Goal: Find specific page/section: Find specific page/section

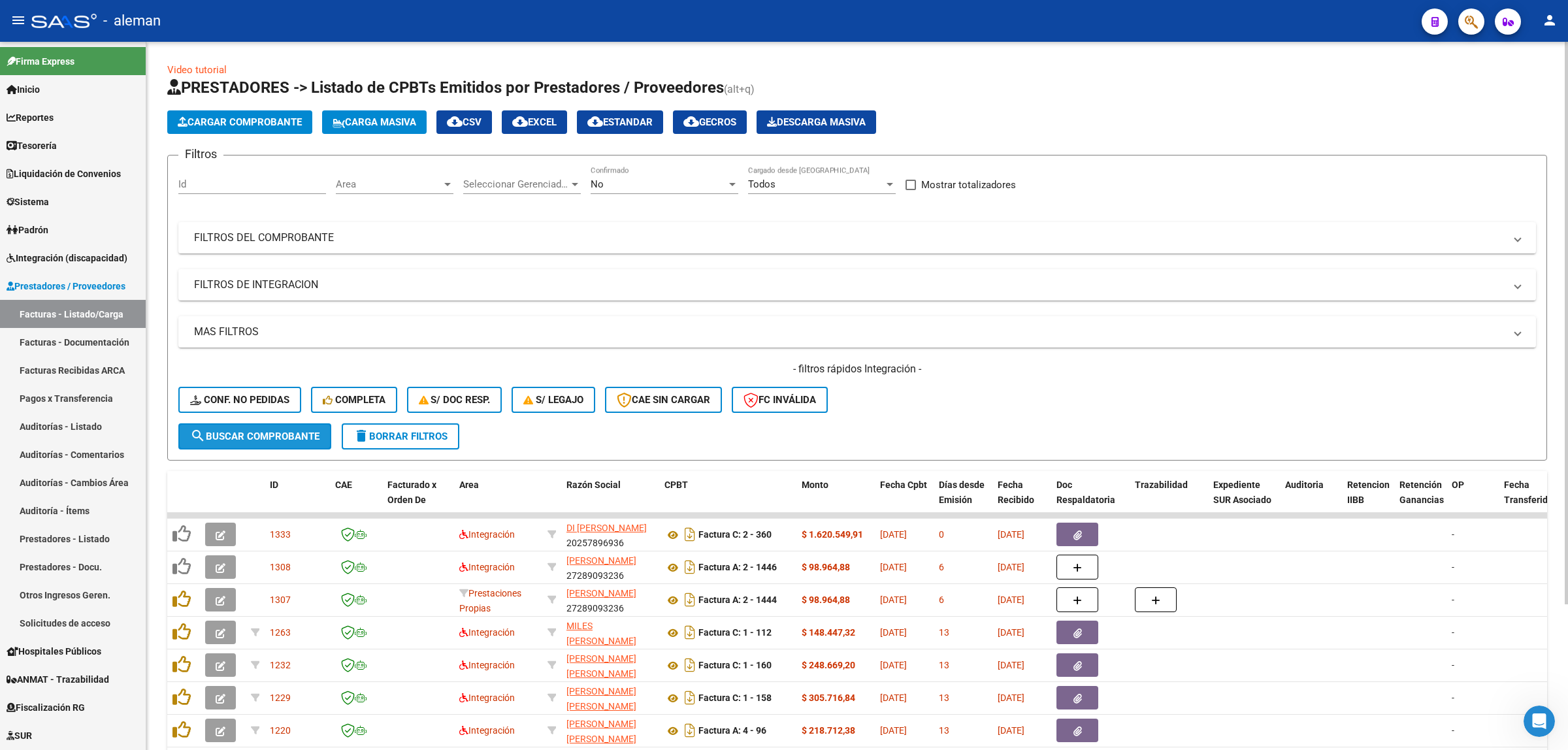
click at [272, 433] on span "search Buscar Comprobante" at bounding box center [255, 436] width 129 height 12
click at [448, 188] on div at bounding box center [448, 184] width 12 height 11
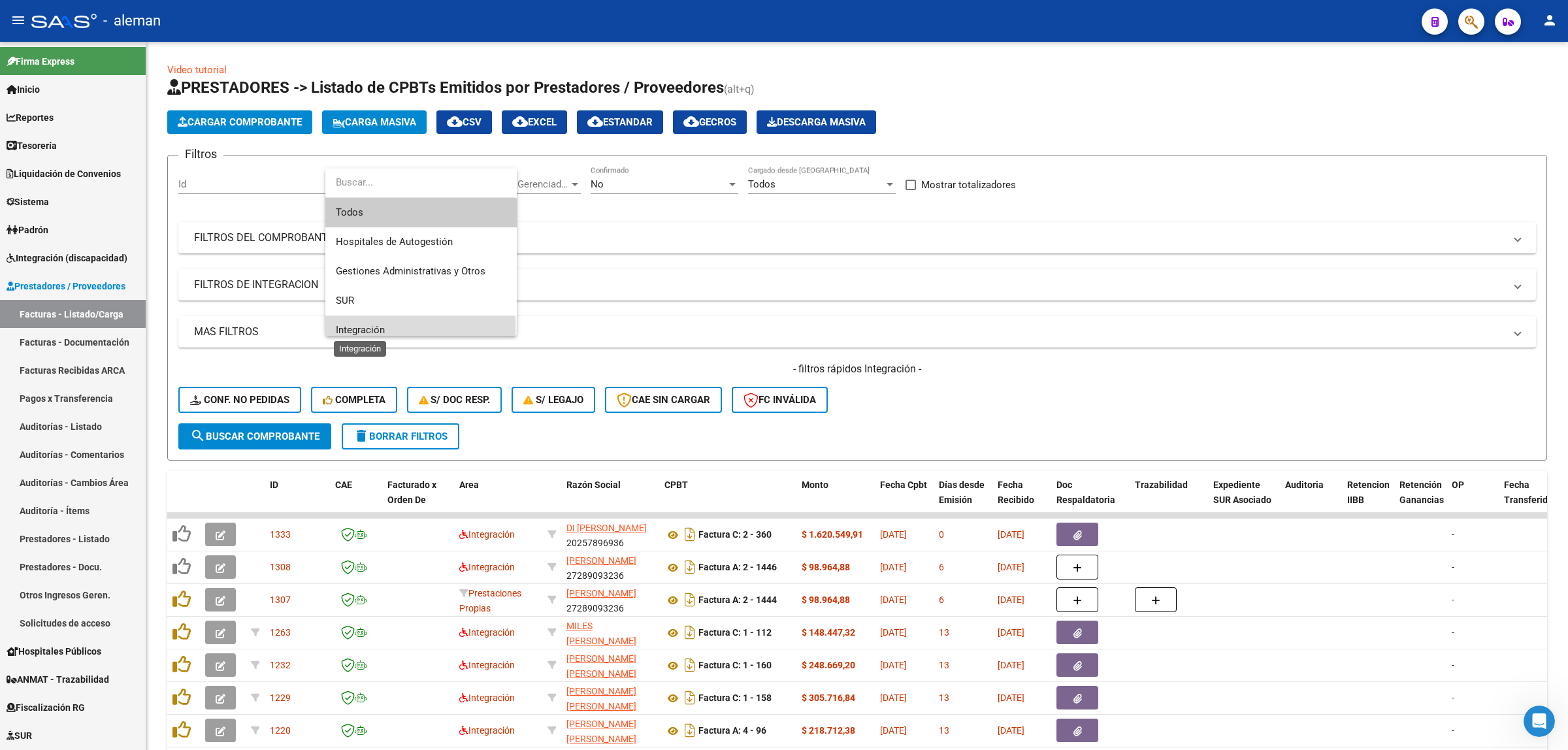
click at [357, 330] on span "Integración" at bounding box center [360, 330] width 49 height 12
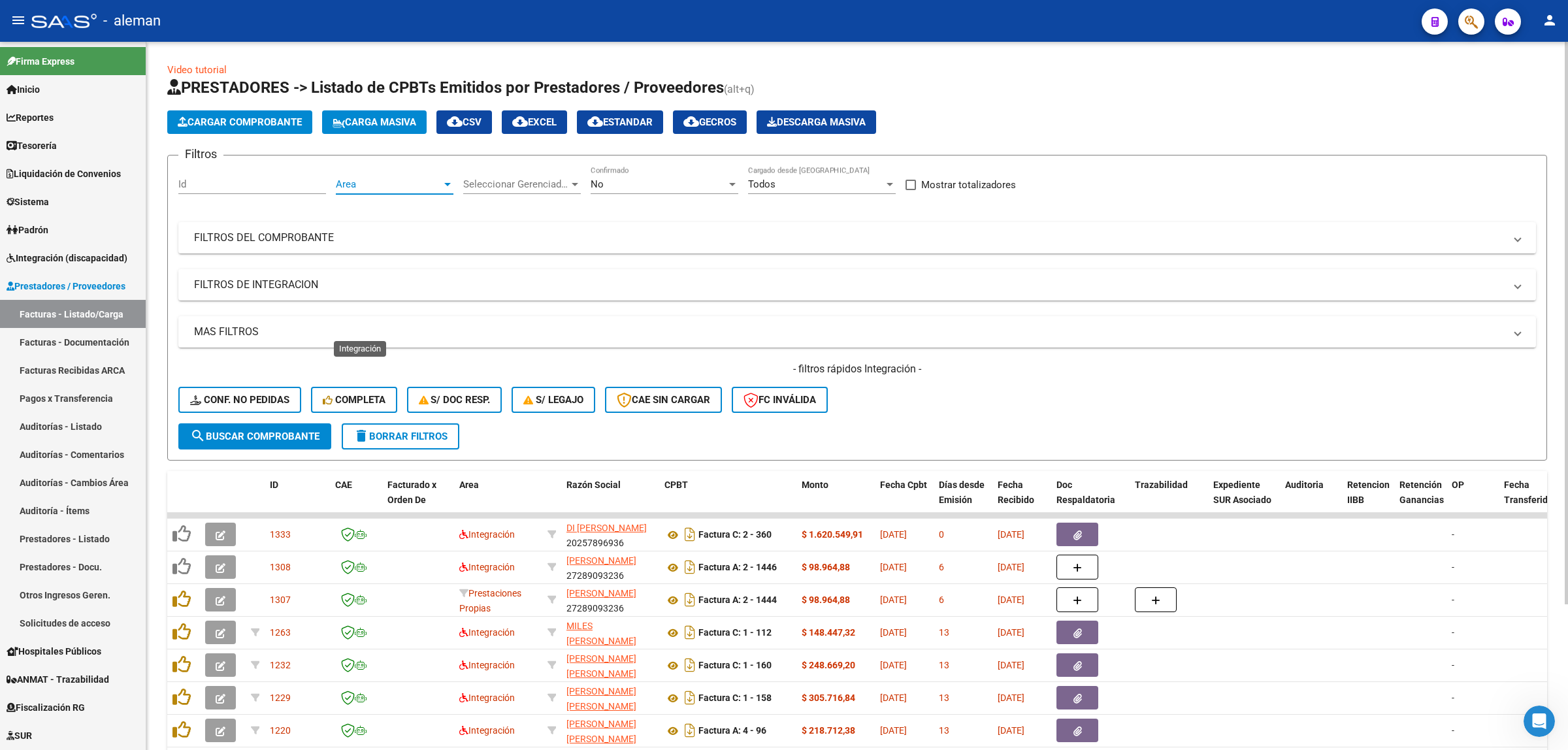
scroll to position [9, 0]
click at [288, 425] on button "search Buscar Comprobante" at bounding box center [255, 436] width 153 height 26
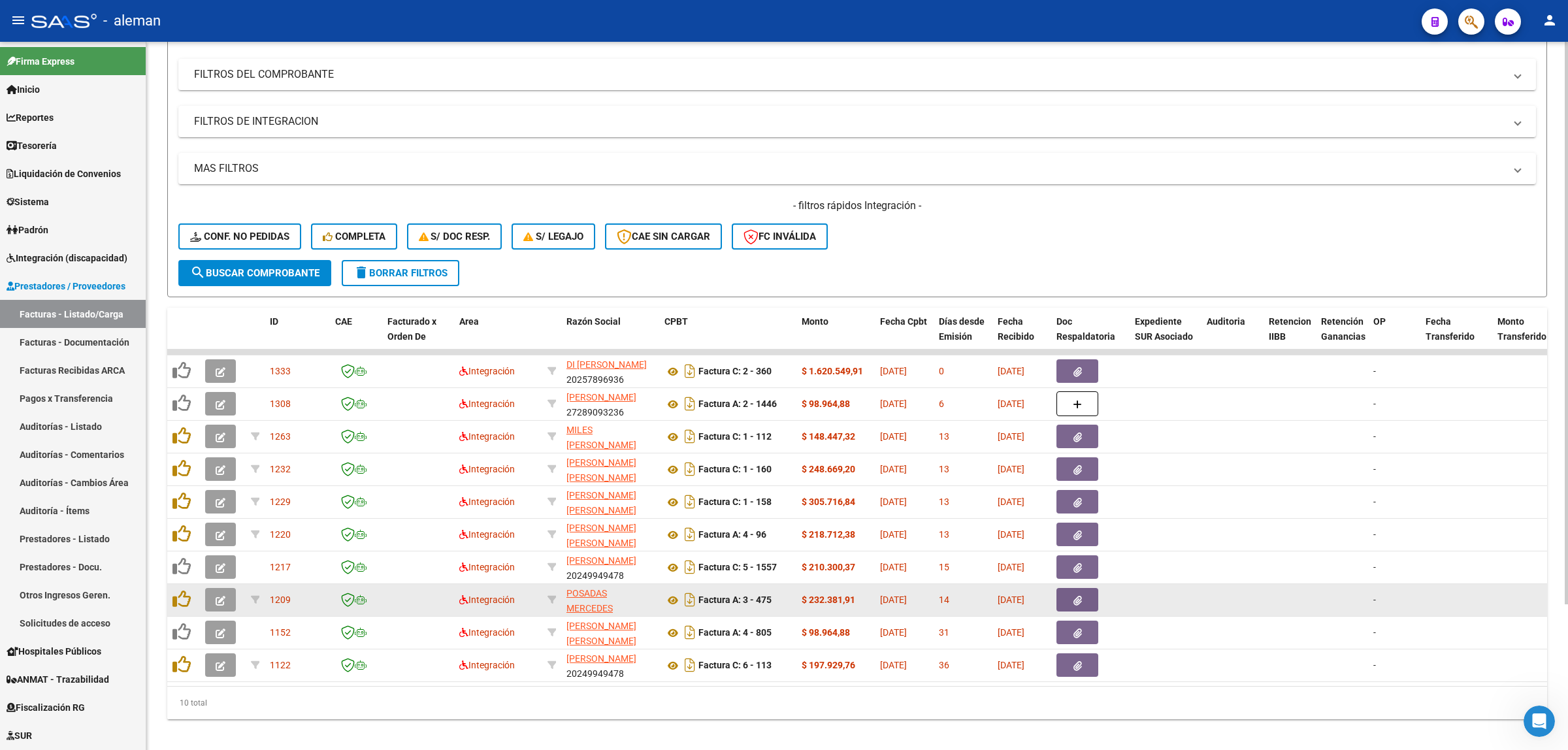
scroll to position [82, 0]
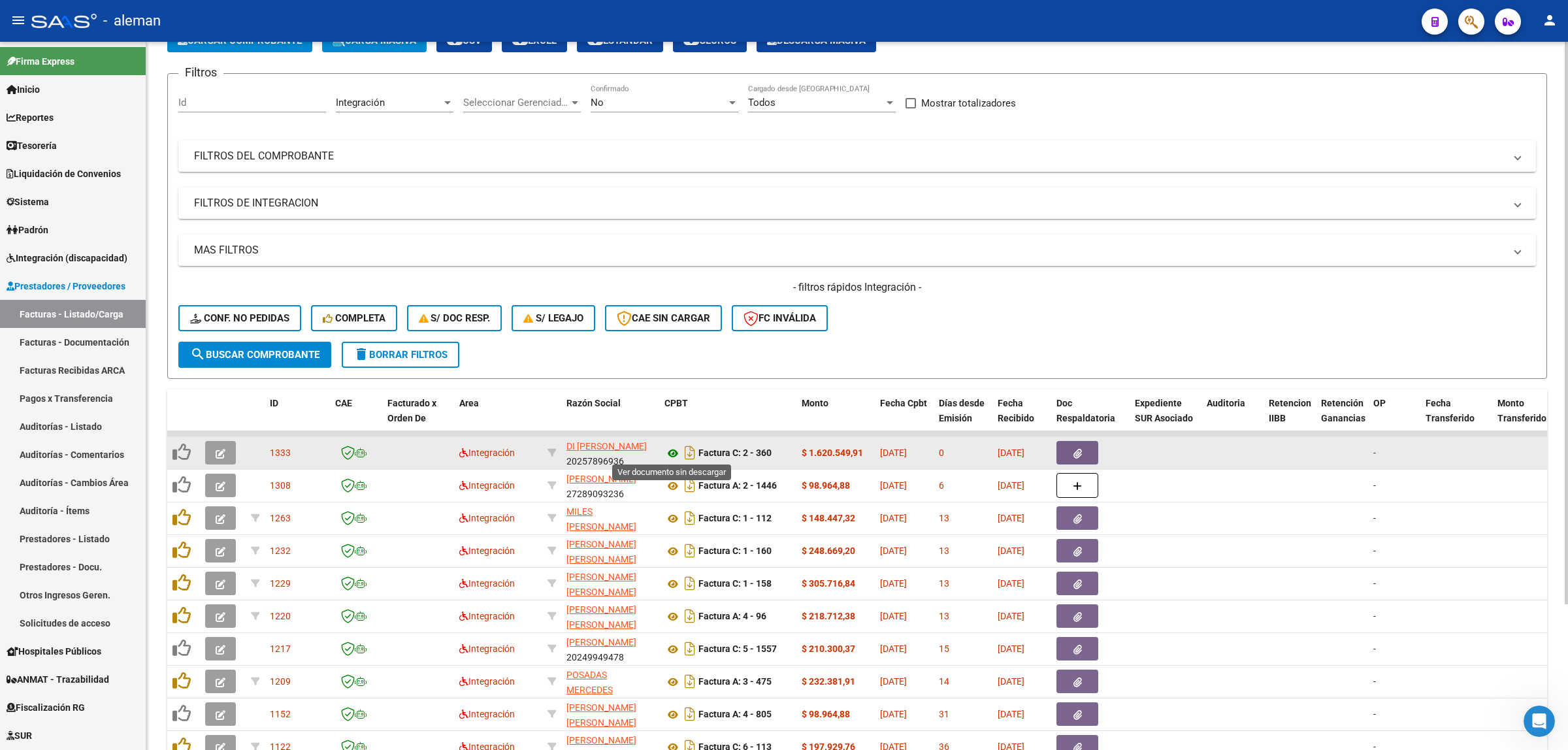
click at [673, 452] on icon at bounding box center [673, 454] width 17 height 16
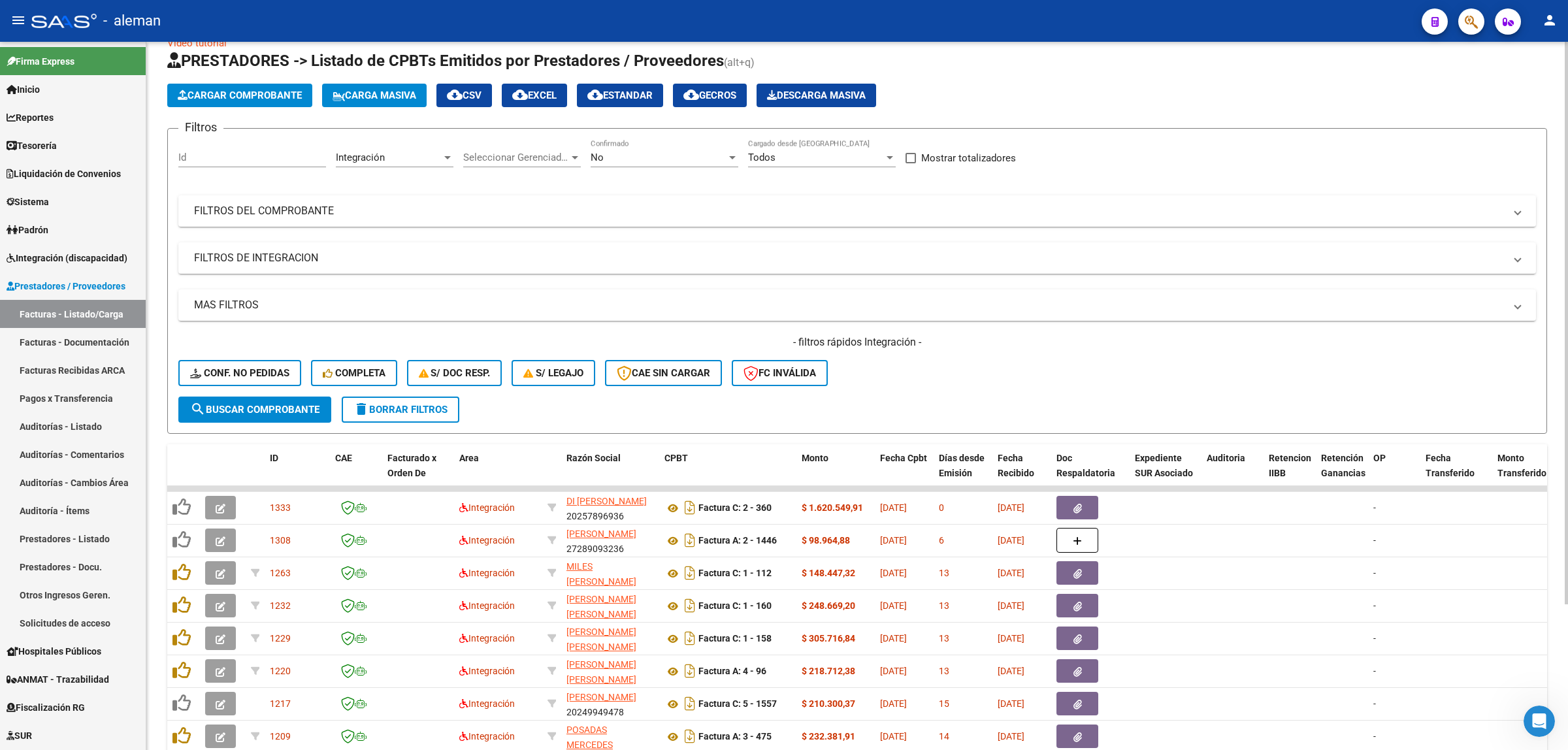
scroll to position [0, 0]
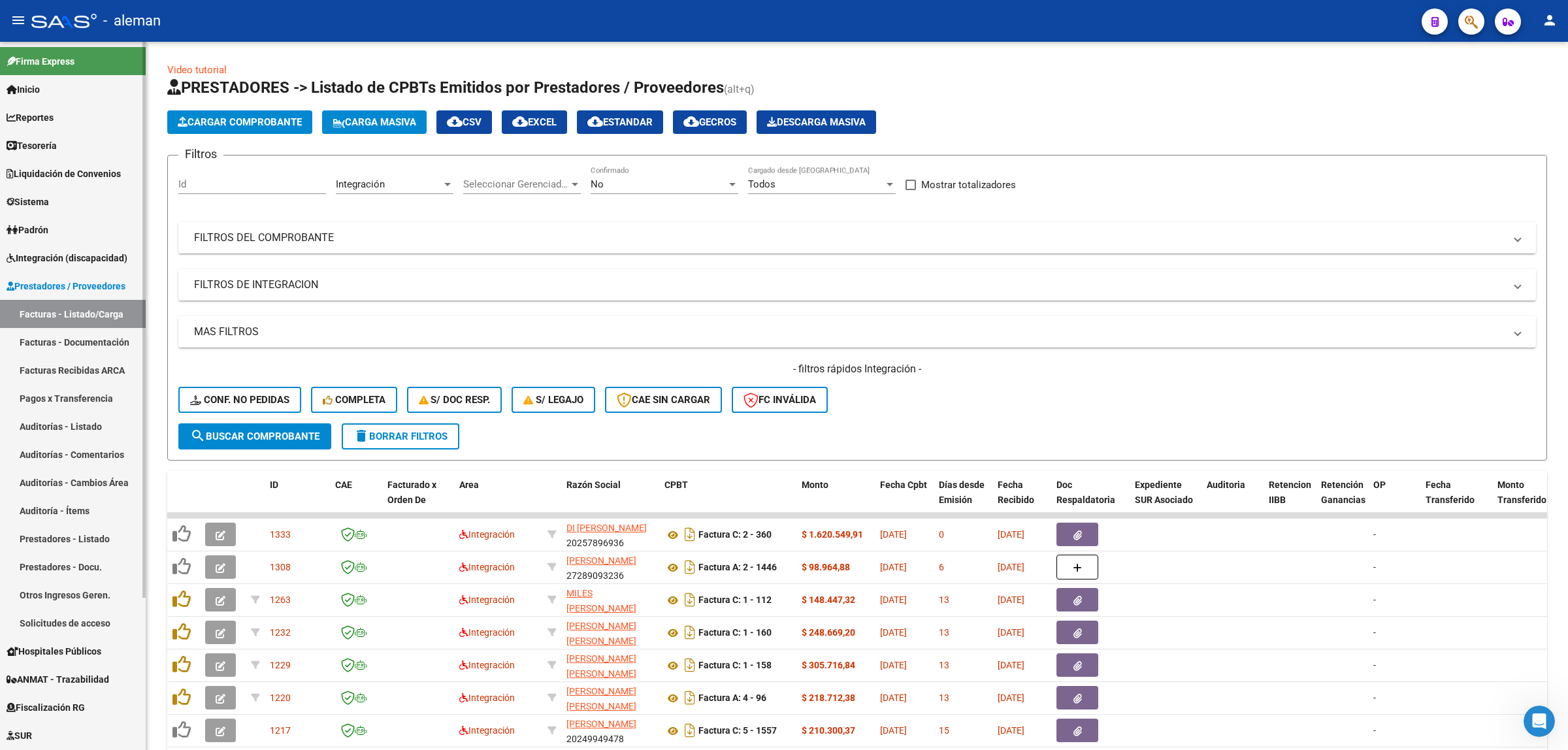
click at [61, 255] on span "Integración (discapacidad)" at bounding box center [67, 258] width 121 height 15
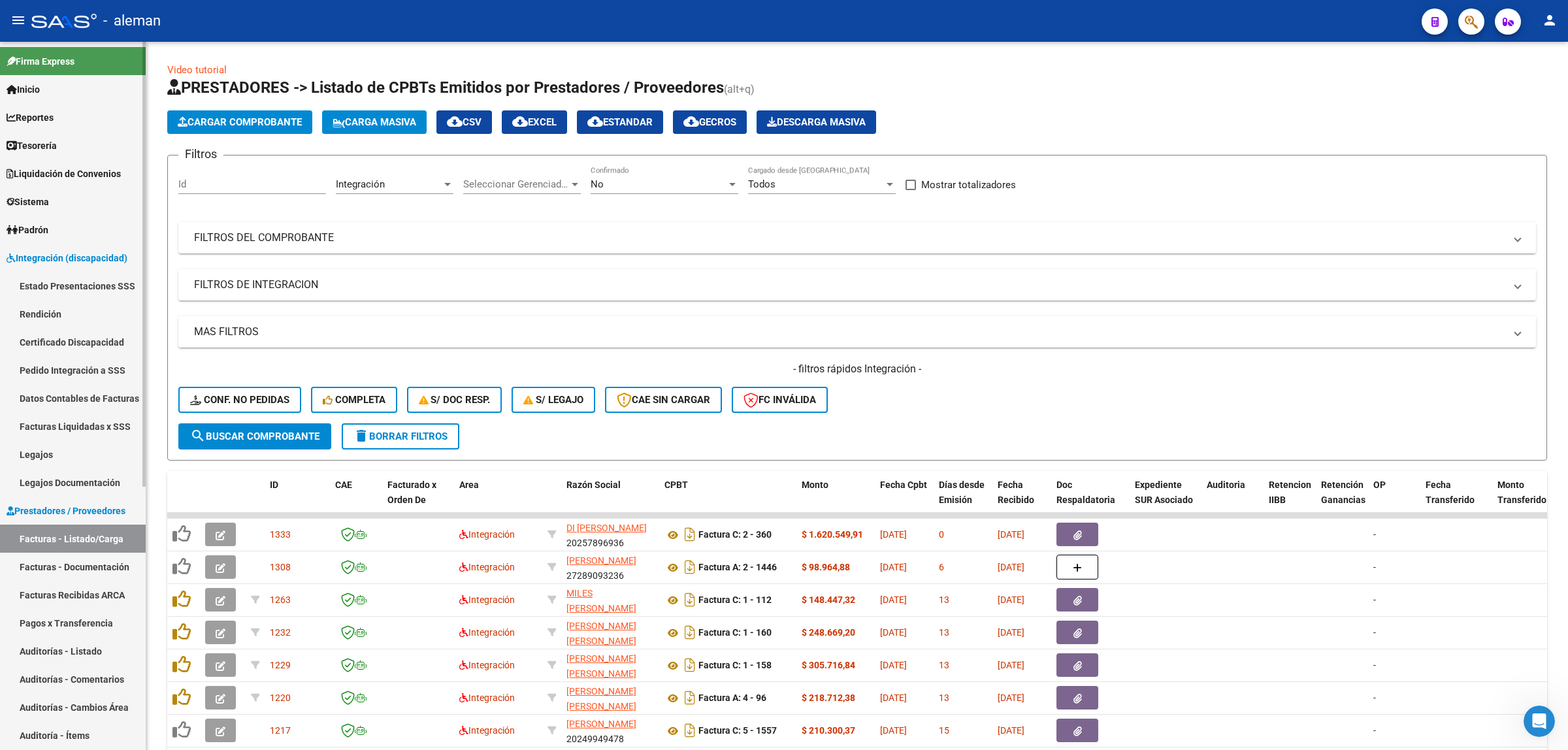
click at [47, 309] on link "Rendición" at bounding box center [73, 314] width 146 height 28
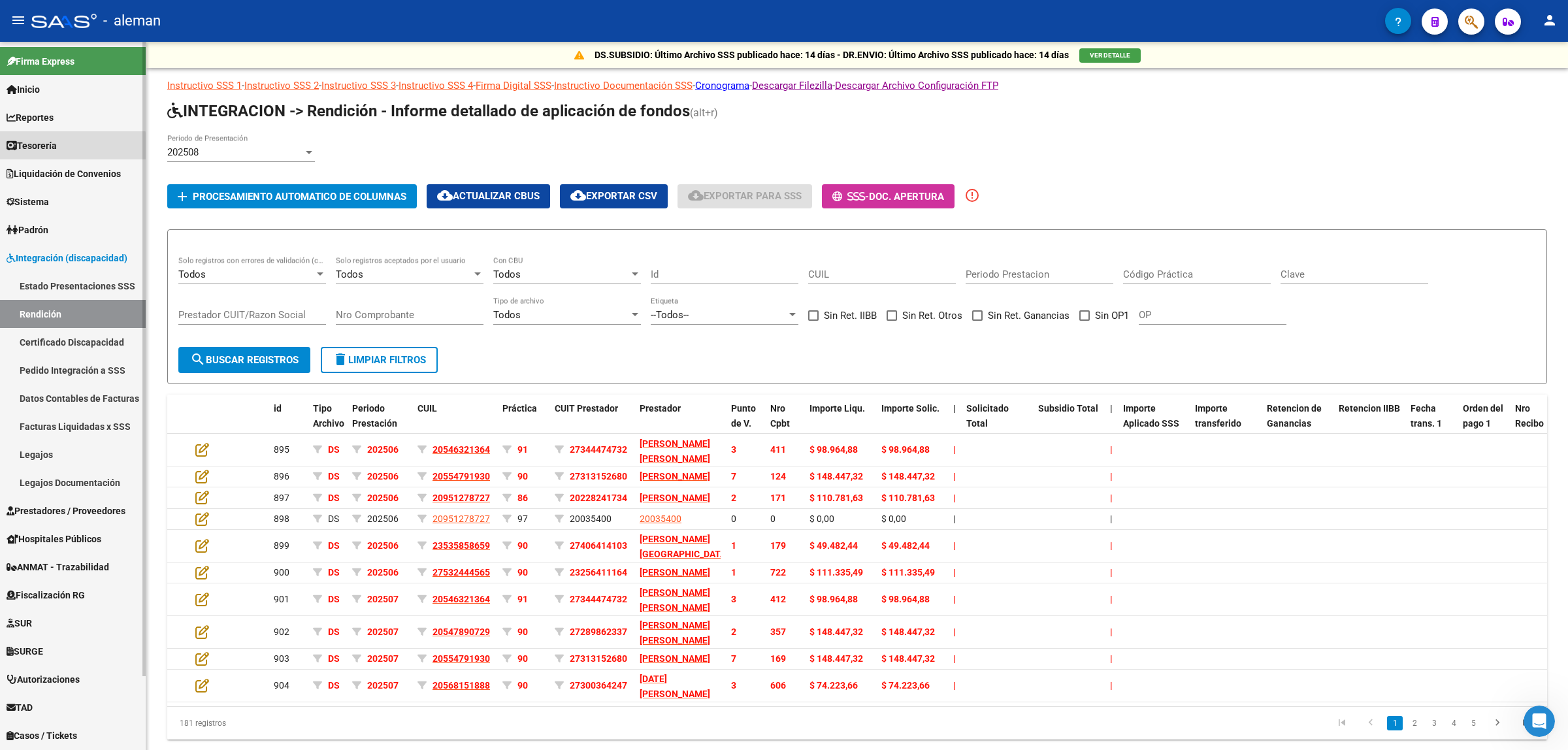
click at [57, 148] on span "Tesorería" at bounding box center [32, 146] width 50 height 15
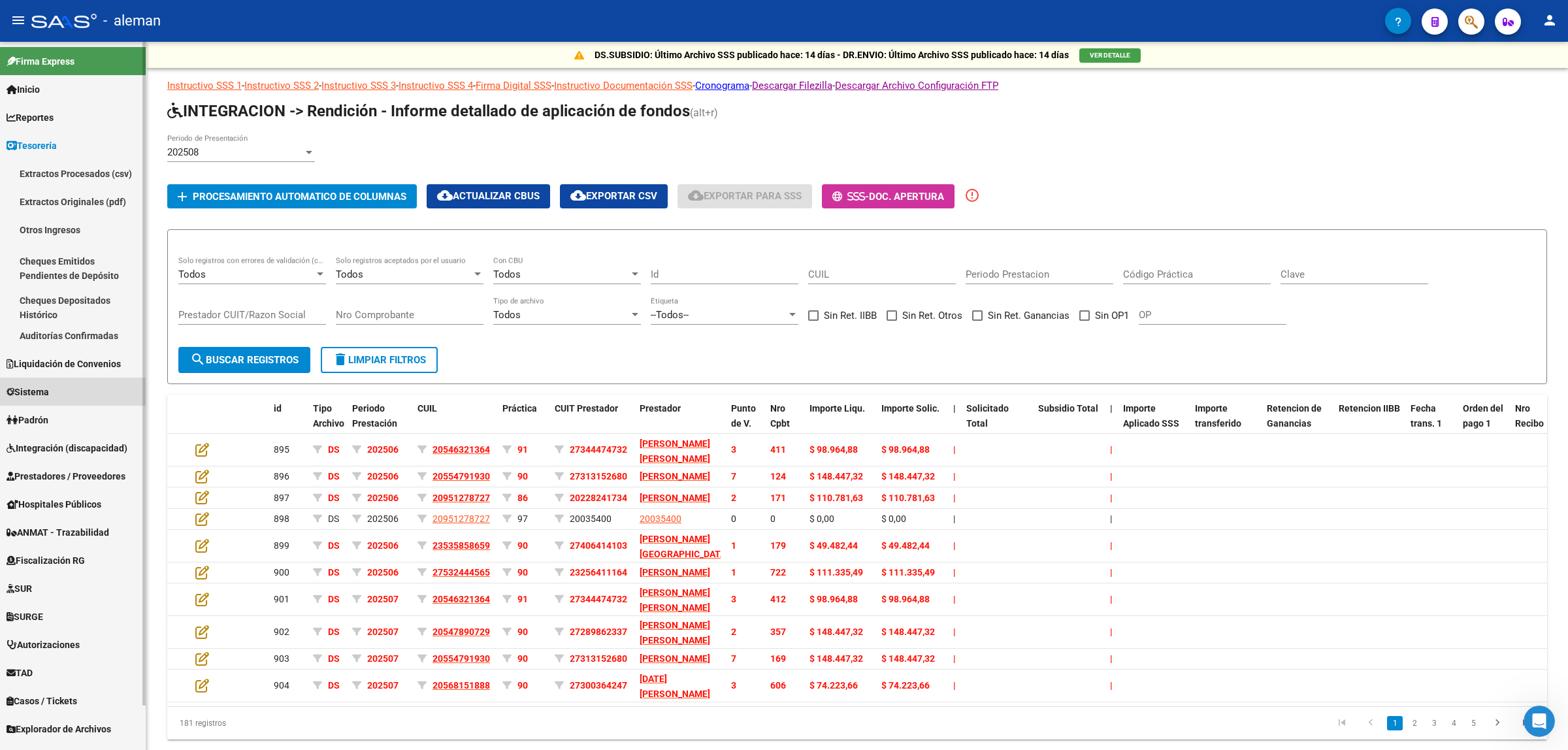
click at [49, 394] on span "Sistema" at bounding box center [28, 392] width 42 height 15
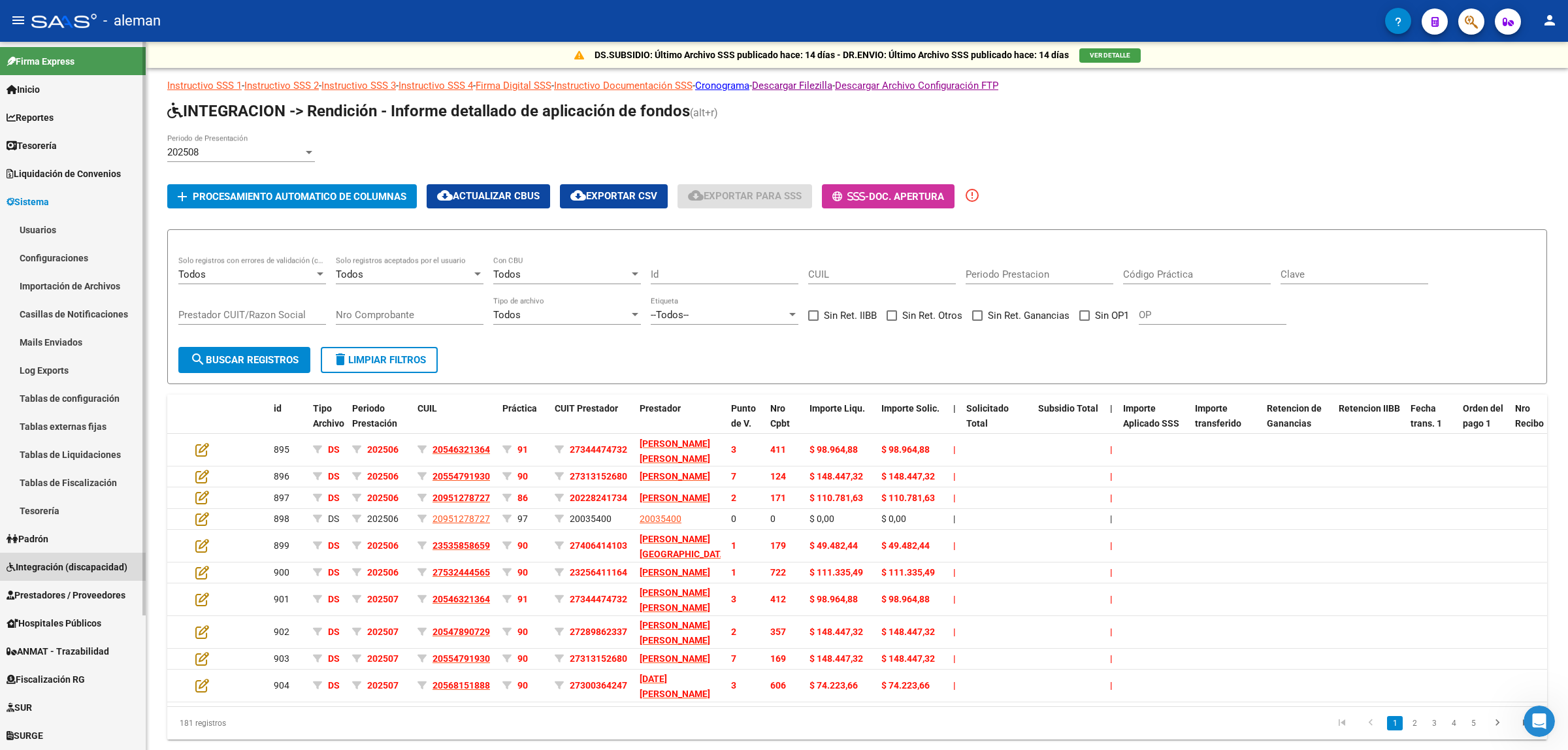
click at [60, 560] on span "Integración (discapacidad)" at bounding box center [67, 567] width 121 height 15
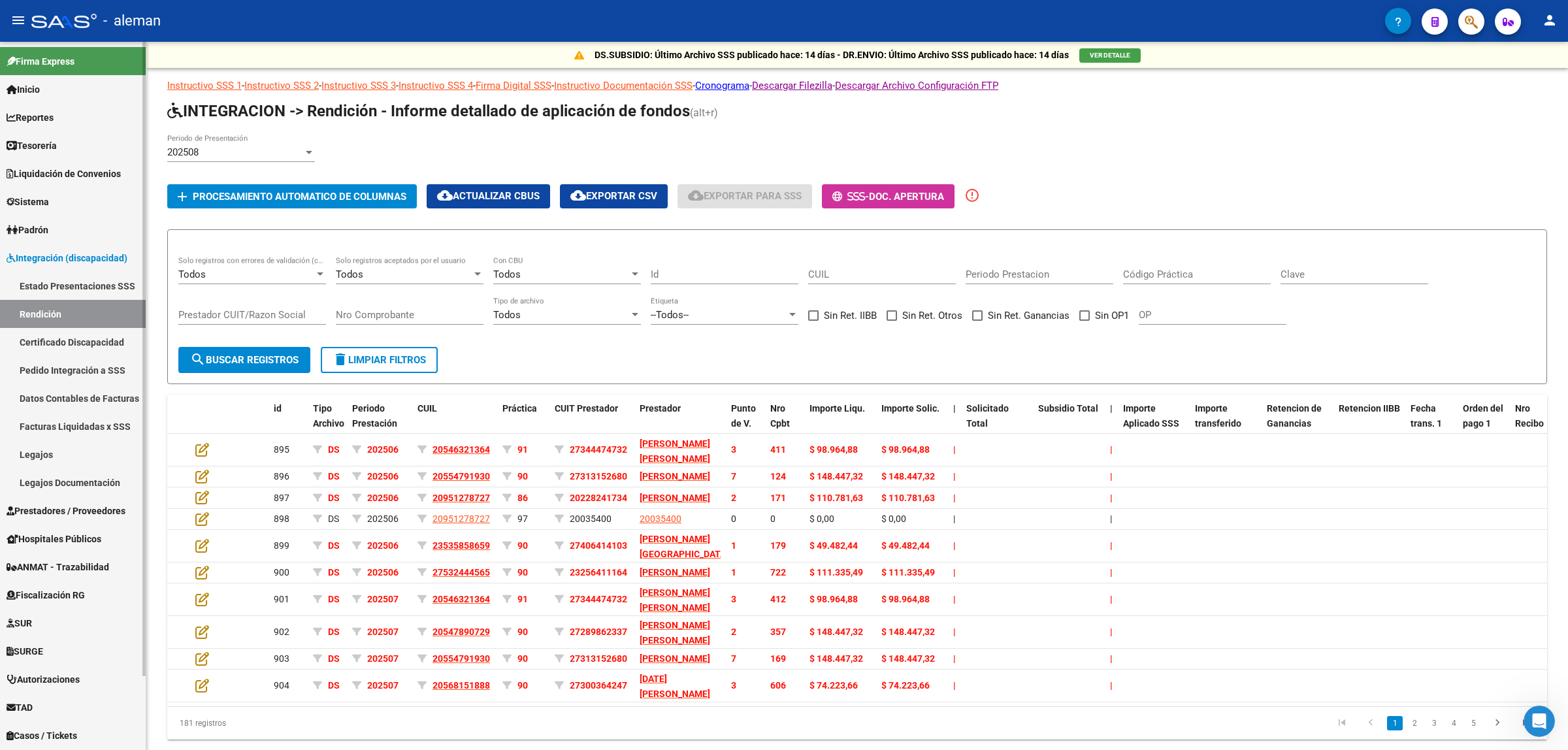
click at [72, 310] on link "Rendición" at bounding box center [73, 314] width 146 height 28
click at [311, 151] on div at bounding box center [309, 153] width 7 height 3
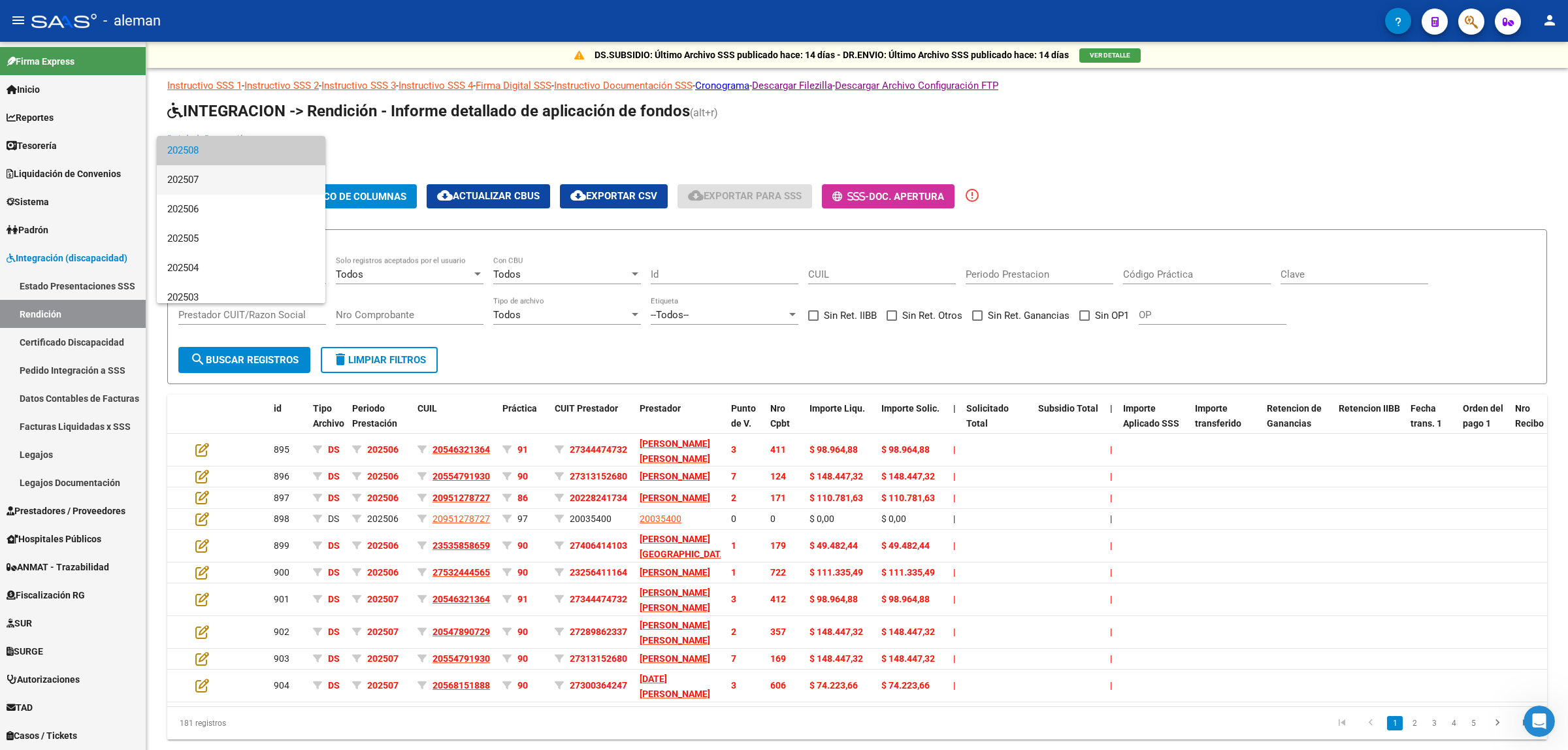
click at [217, 180] on span "202507" at bounding box center [241, 180] width 148 height 29
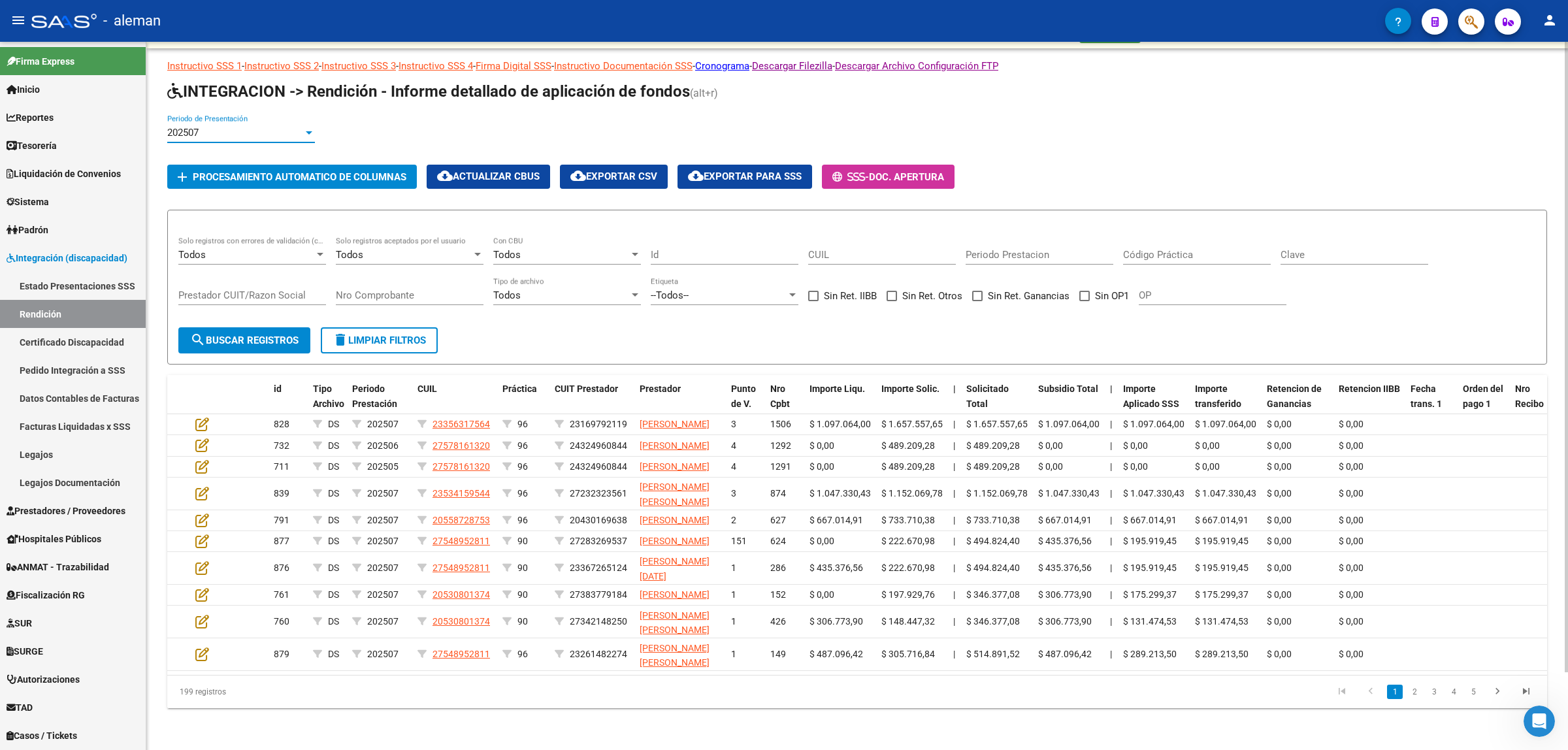
click at [306, 131] on div at bounding box center [309, 133] width 7 height 3
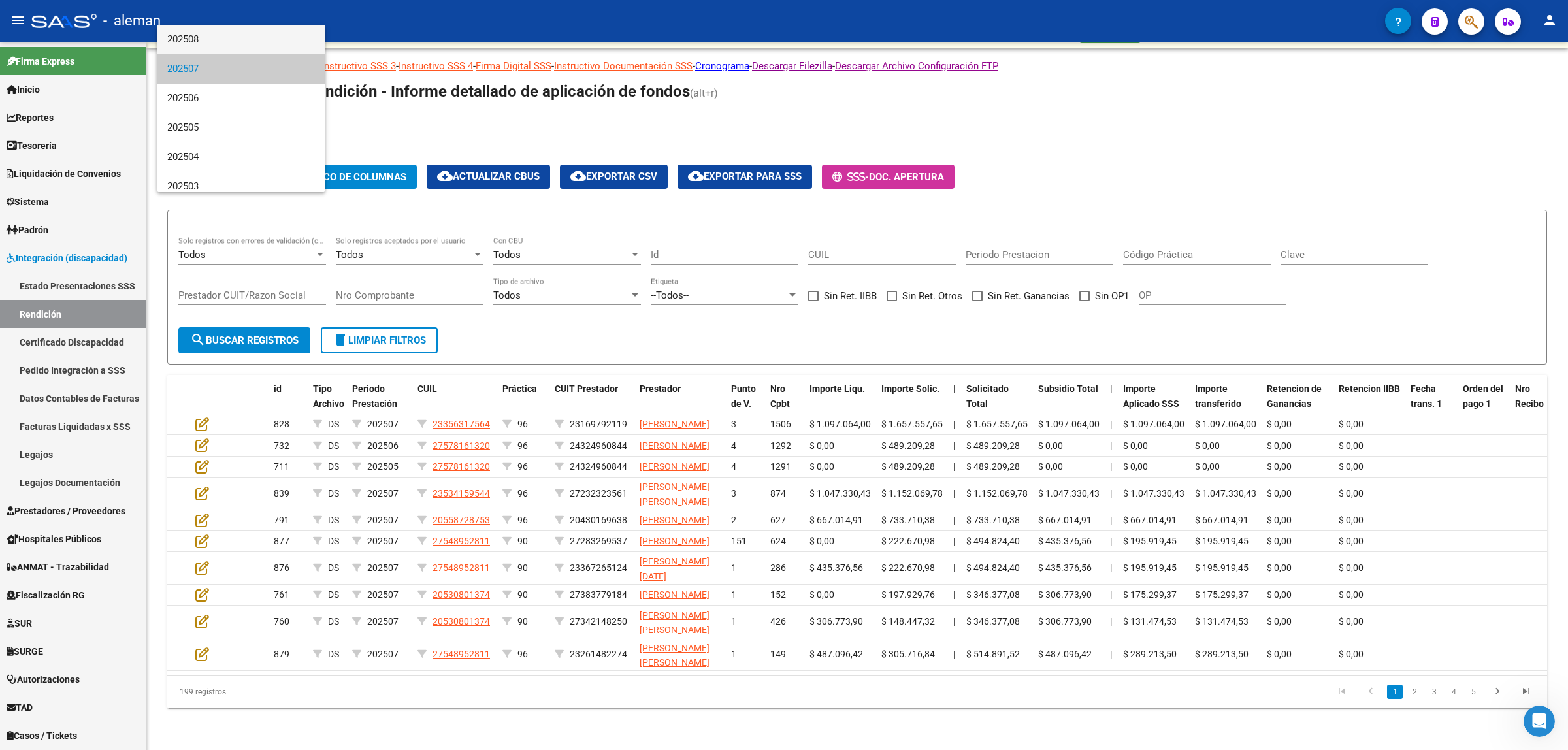
click at [216, 46] on span "202508" at bounding box center [241, 39] width 148 height 29
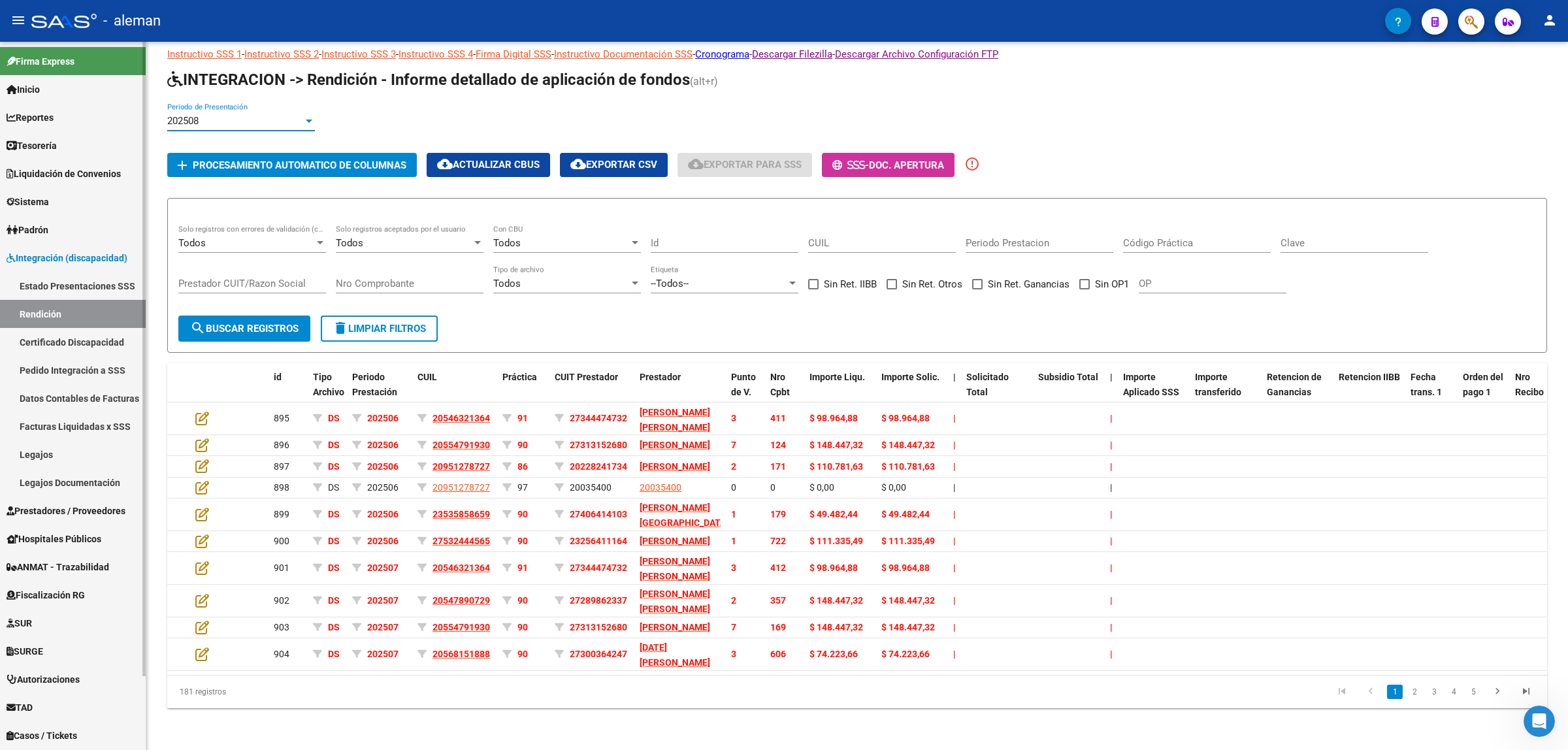
click at [70, 285] on link "Estado Presentaciones SSS" at bounding box center [73, 286] width 146 height 28
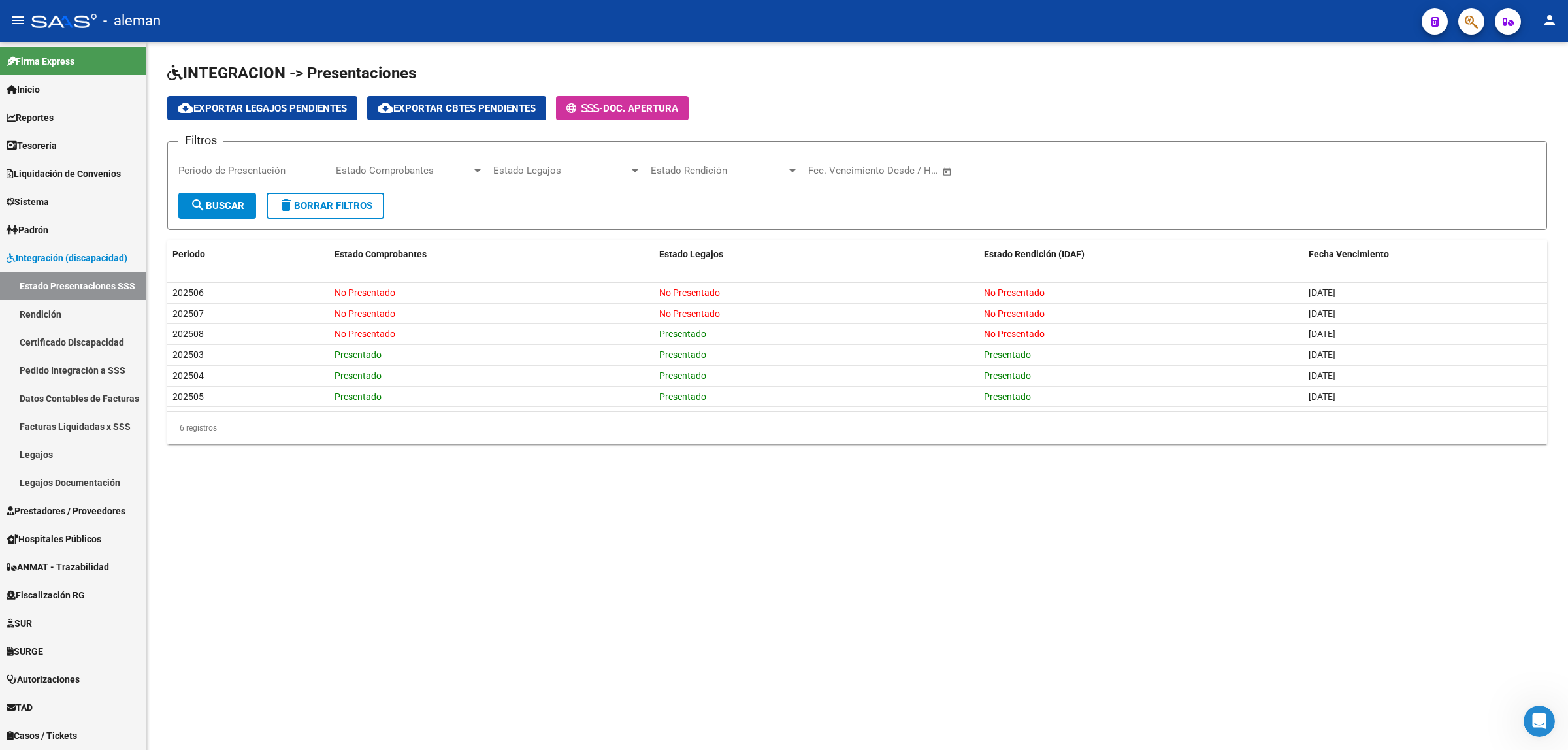
click at [792, 173] on div at bounding box center [792, 170] width 12 height 11
click at [1073, 174] on div at bounding box center [784, 375] width 1568 height 750
click at [742, 609] on mat-sidenav-content "INTEGRACION -> Presentaciones cloud_download Exportar Legajos Pendientes cloud_…" at bounding box center [857, 396] width 1421 height 708
click at [72, 146] on link "Tesorería" at bounding box center [73, 145] width 146 height 28
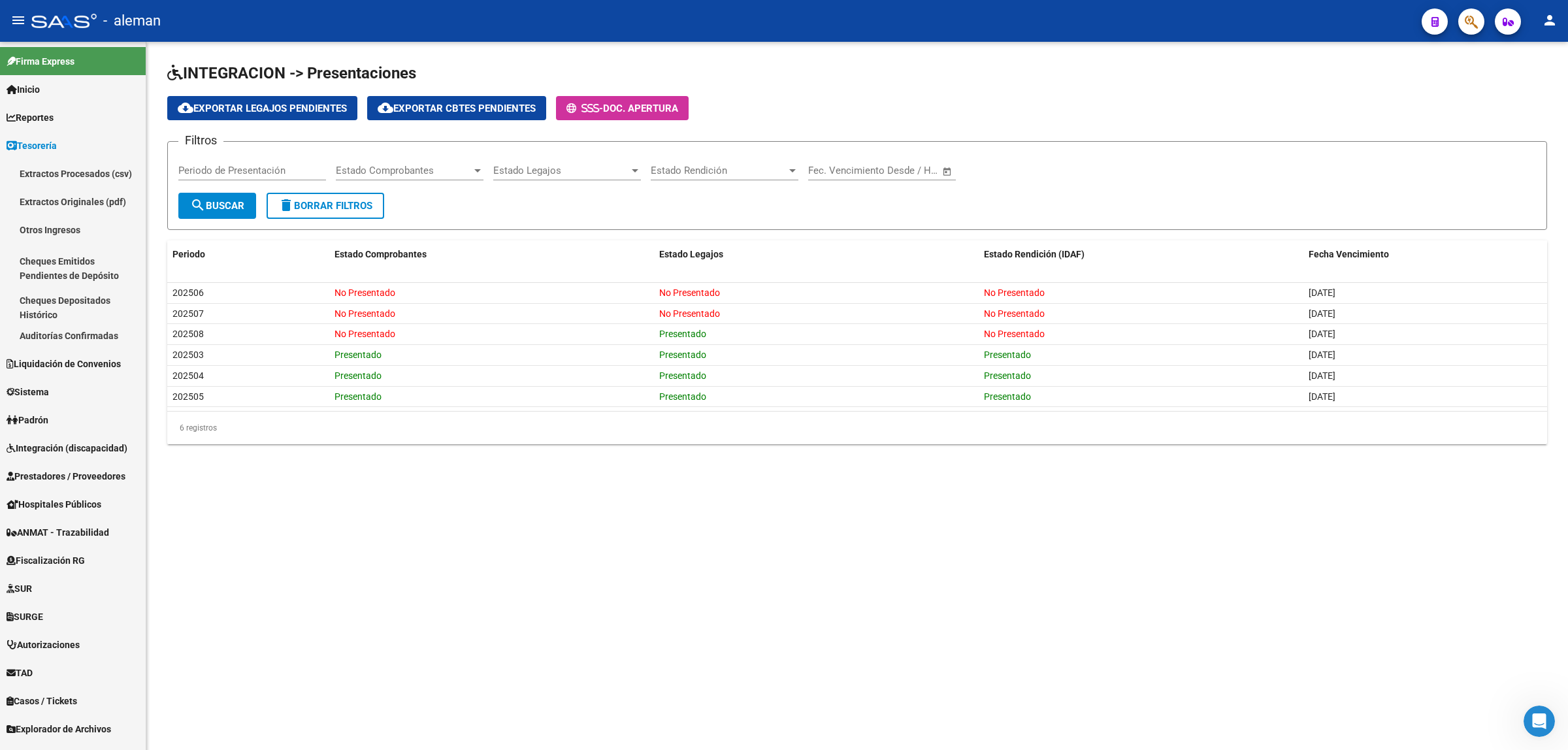
click at [422, 586] on mat-sidenav-content "INTEGRACION -> Presentaciones cloud_download Exportar Legajos Pendientes cloud_…" at bounding box center [857, 396] width 1421 height 708
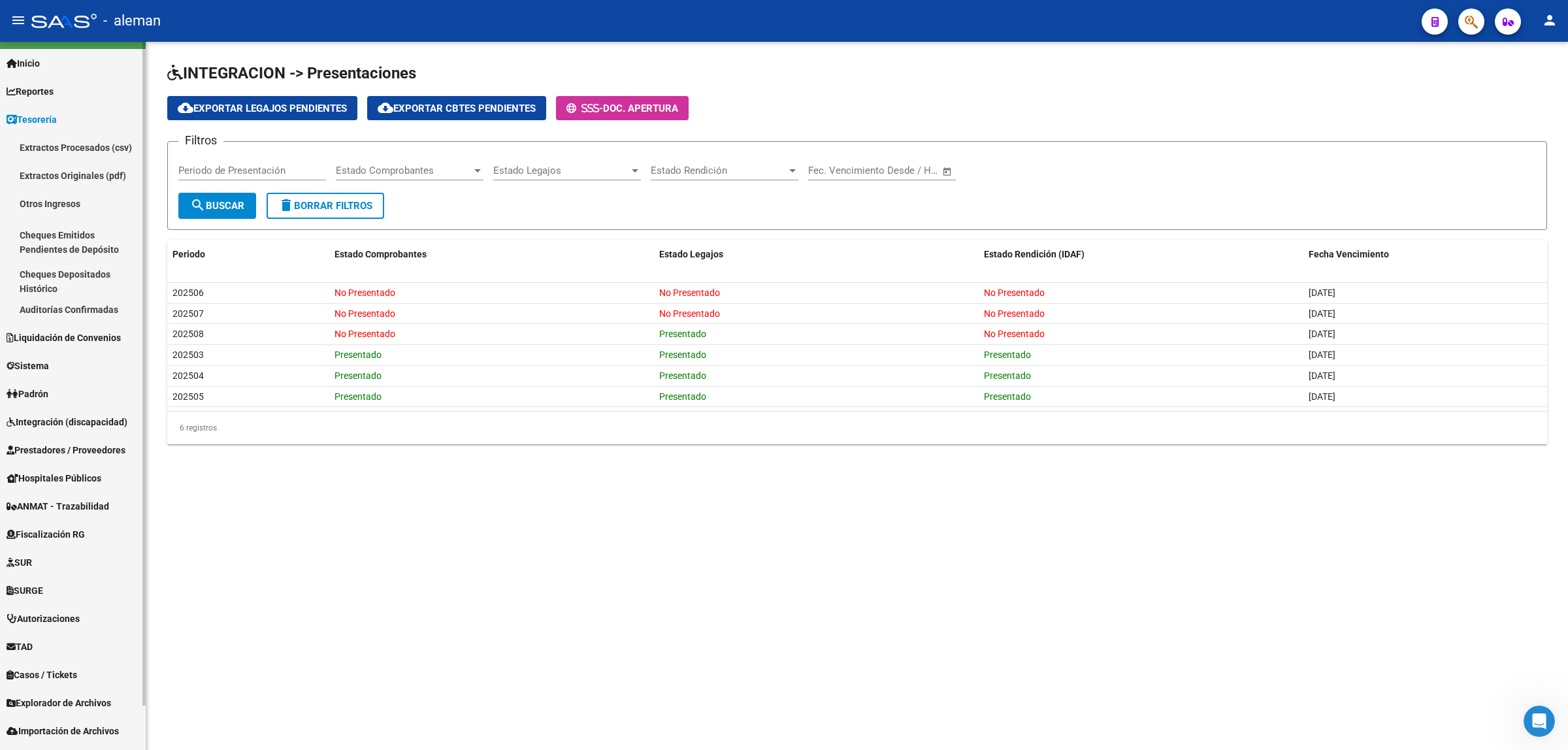
scroll to position [48, 0]
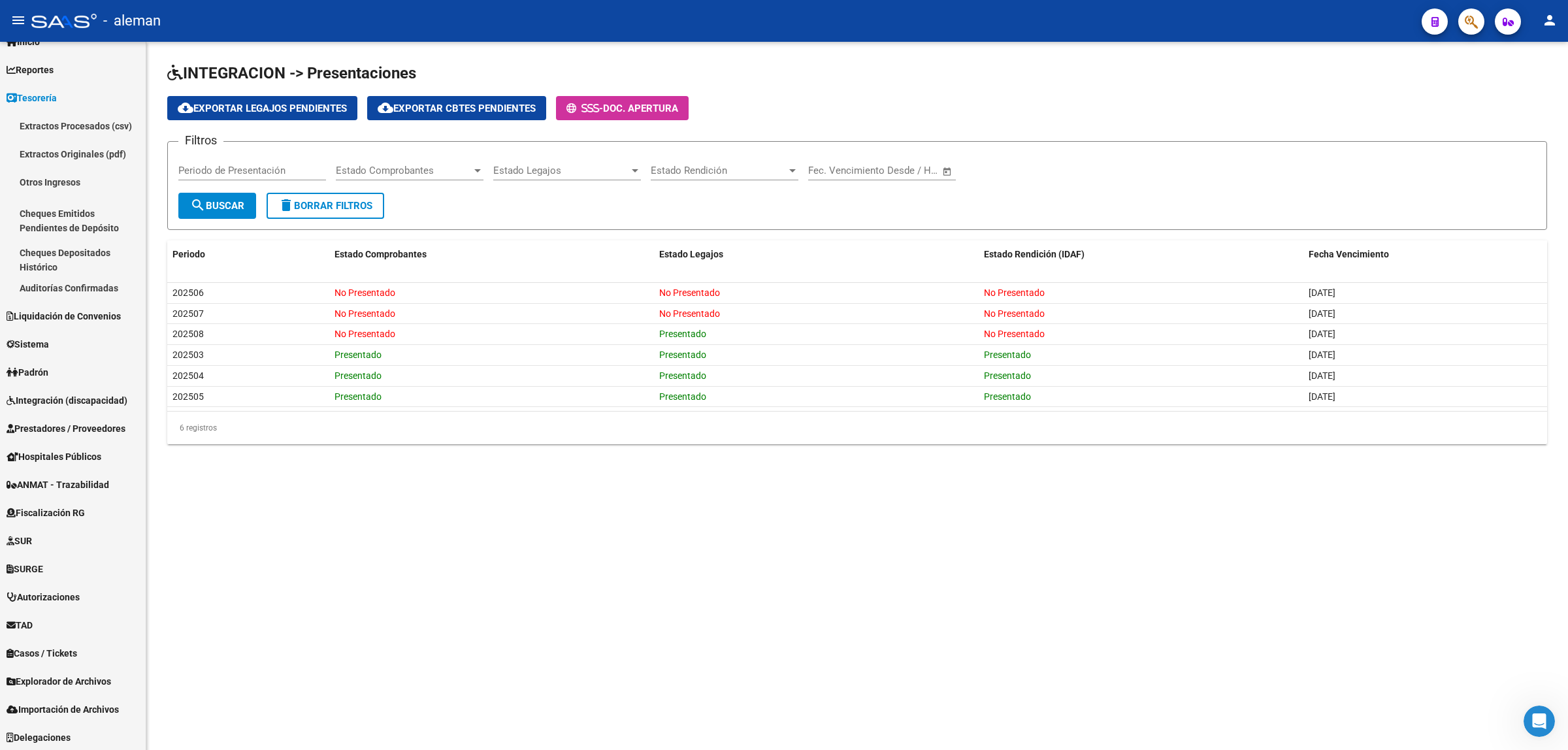
drag, startPoint x: 715, startPoint y: 587, endPoint x: 644, endPoint y: 572, distance: 72.6
click at [715, 587] on mat-sidenav-content "INTEGRACION -> Presentaciones cloud_download Exportar Legajos Pendientes cloud_…" at bounding box center [857, 396] width 1421 height 708
click at [52, 424] on span "Prestadores / Proveedores" at bounding box center [66, 428] width 119 height 15
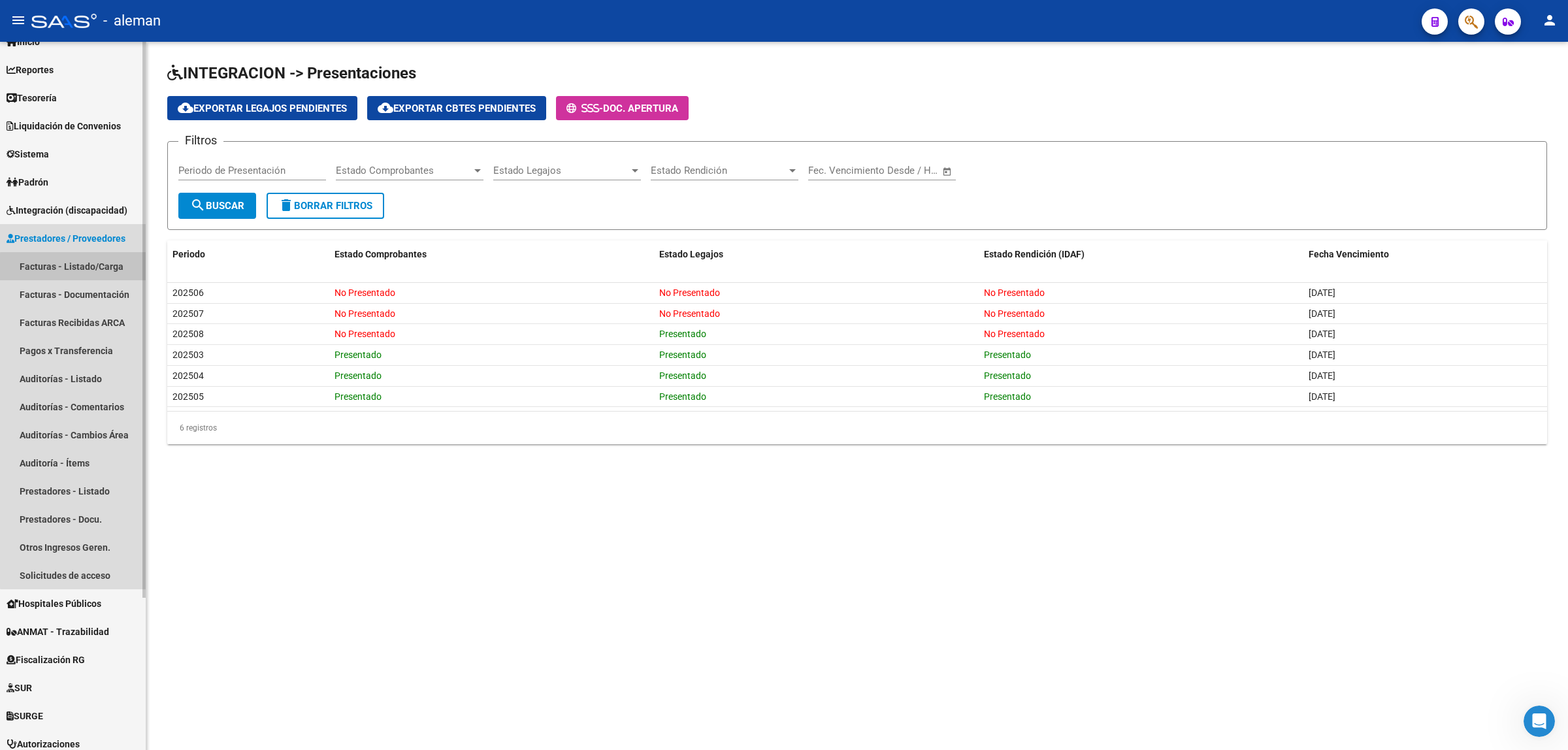
click at [78, 267] on link "Facturas - Listado/Carga" at bounding box center [73, 266] width 146 height 28
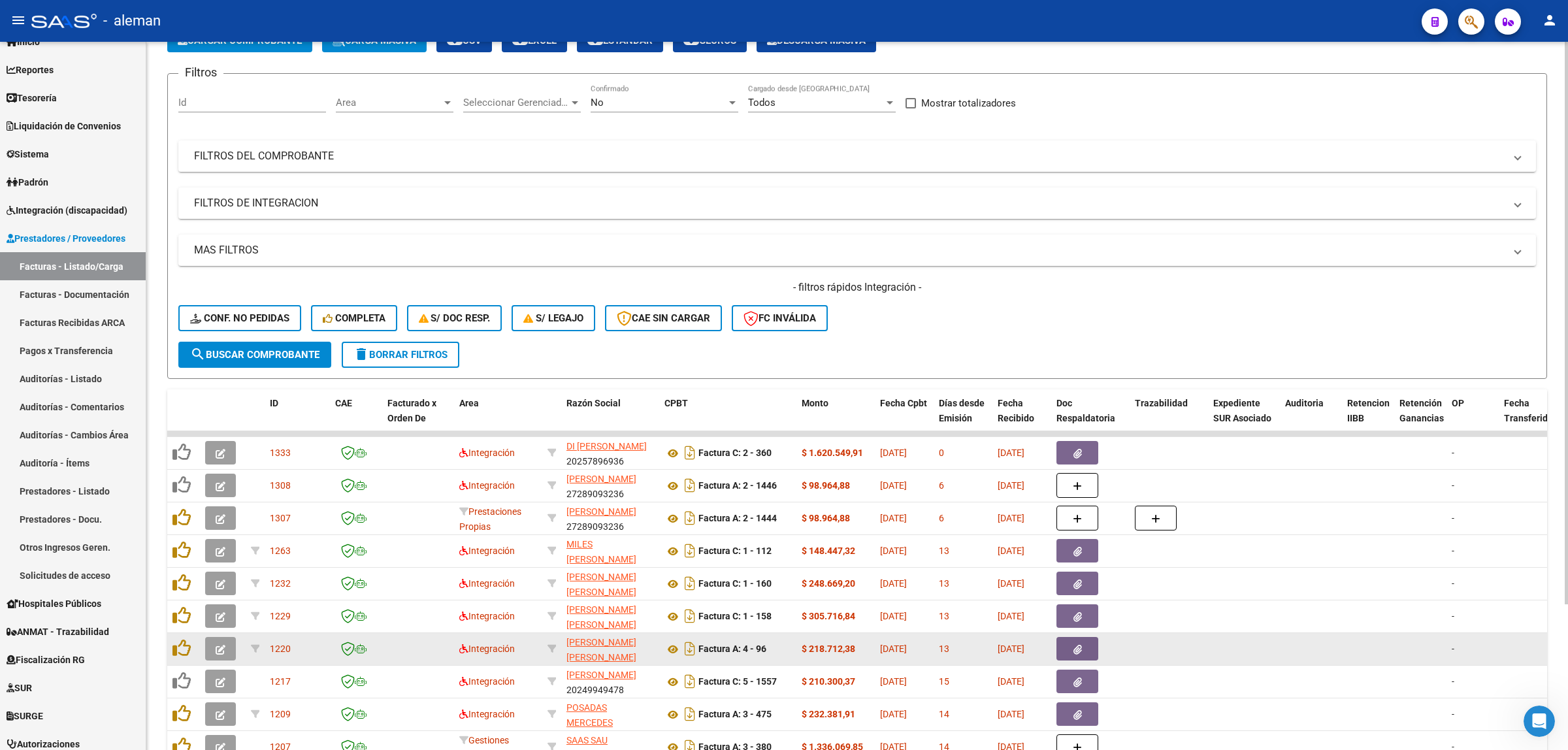
scroll to position [163, 0]
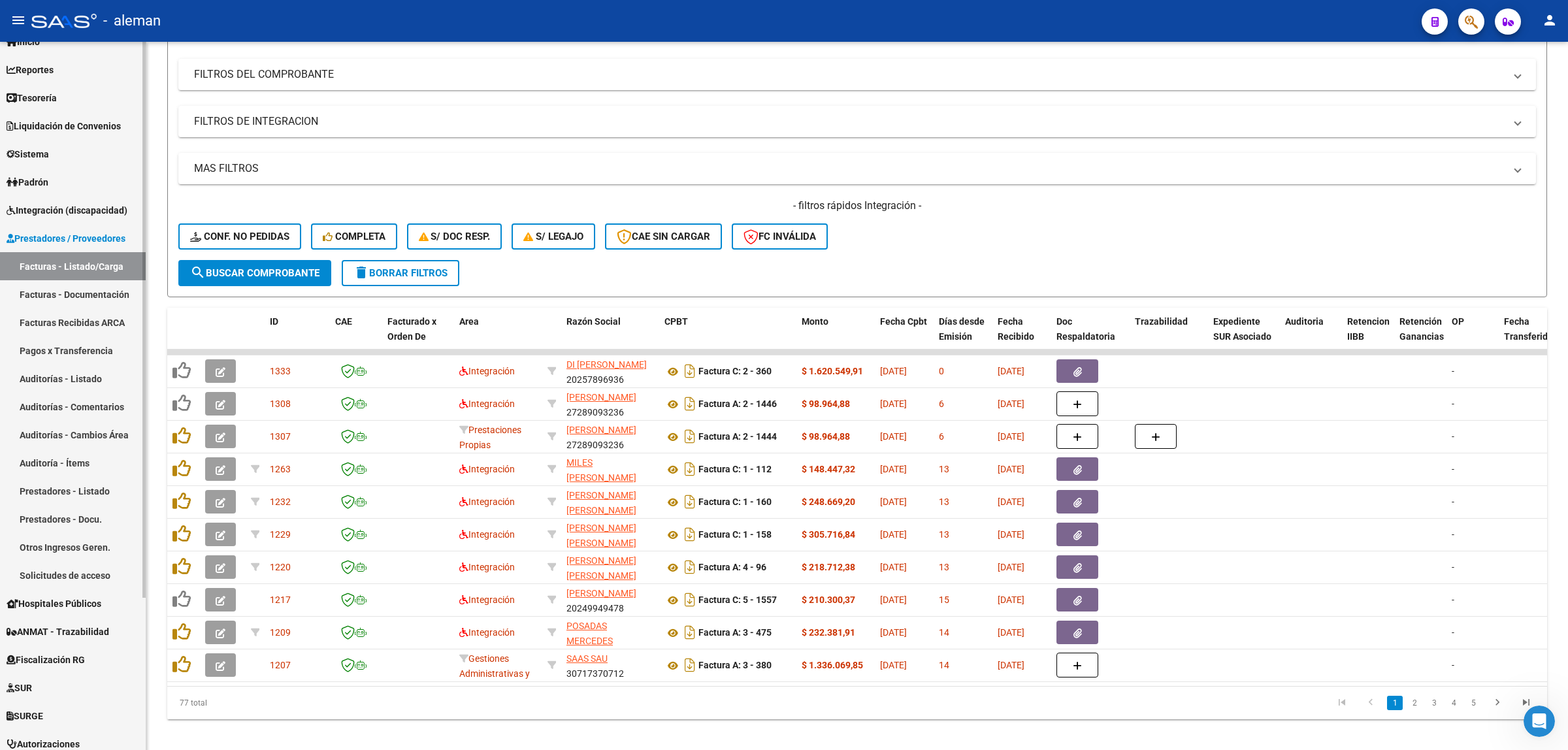
click at [90, 409] on link "Auditorías - Comentarios" at bounding box center [73, 406] width 146 height 28
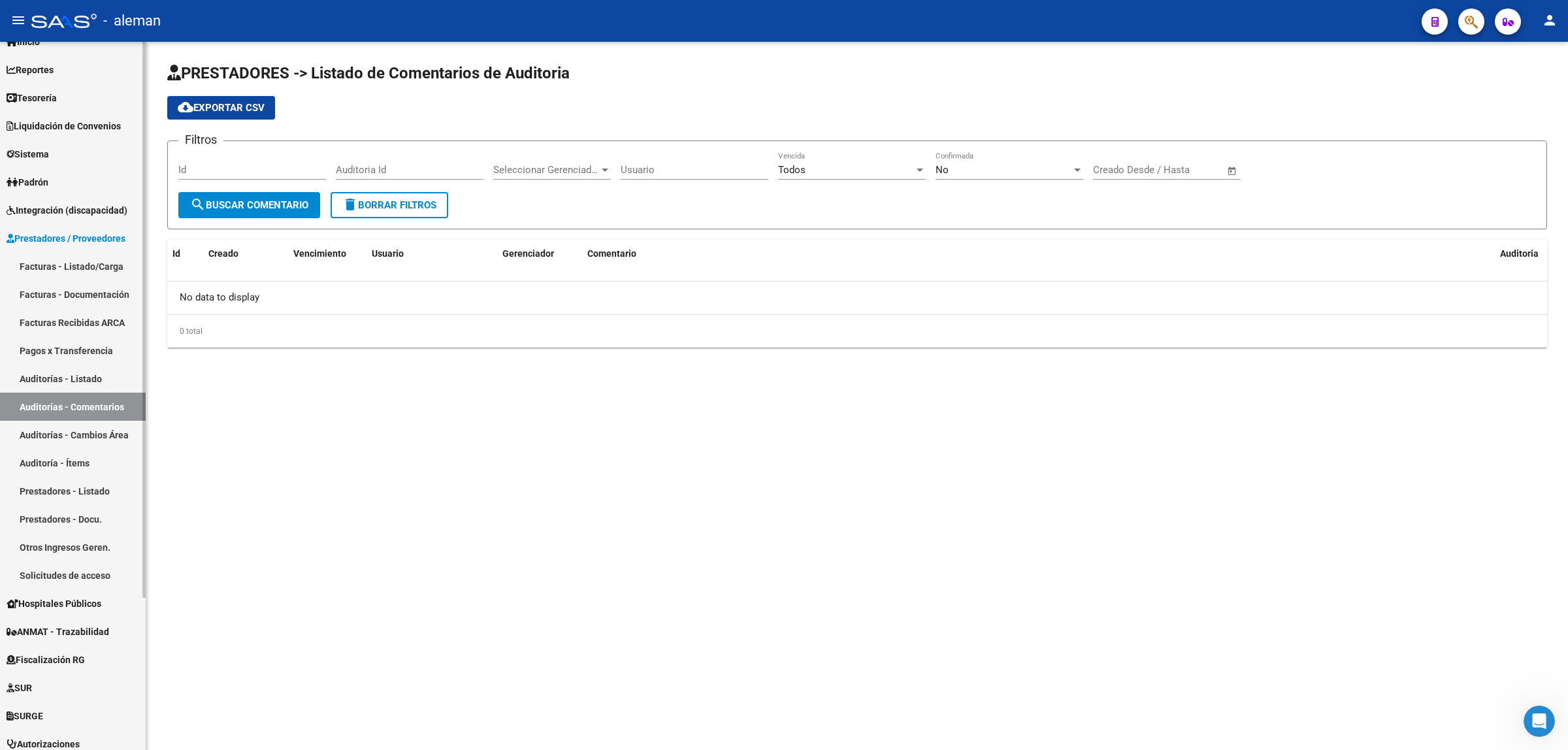
click at [89, 317] on link "Facturas Recibidas ARCA" at bounding box center [73, 322] width 146 height 28
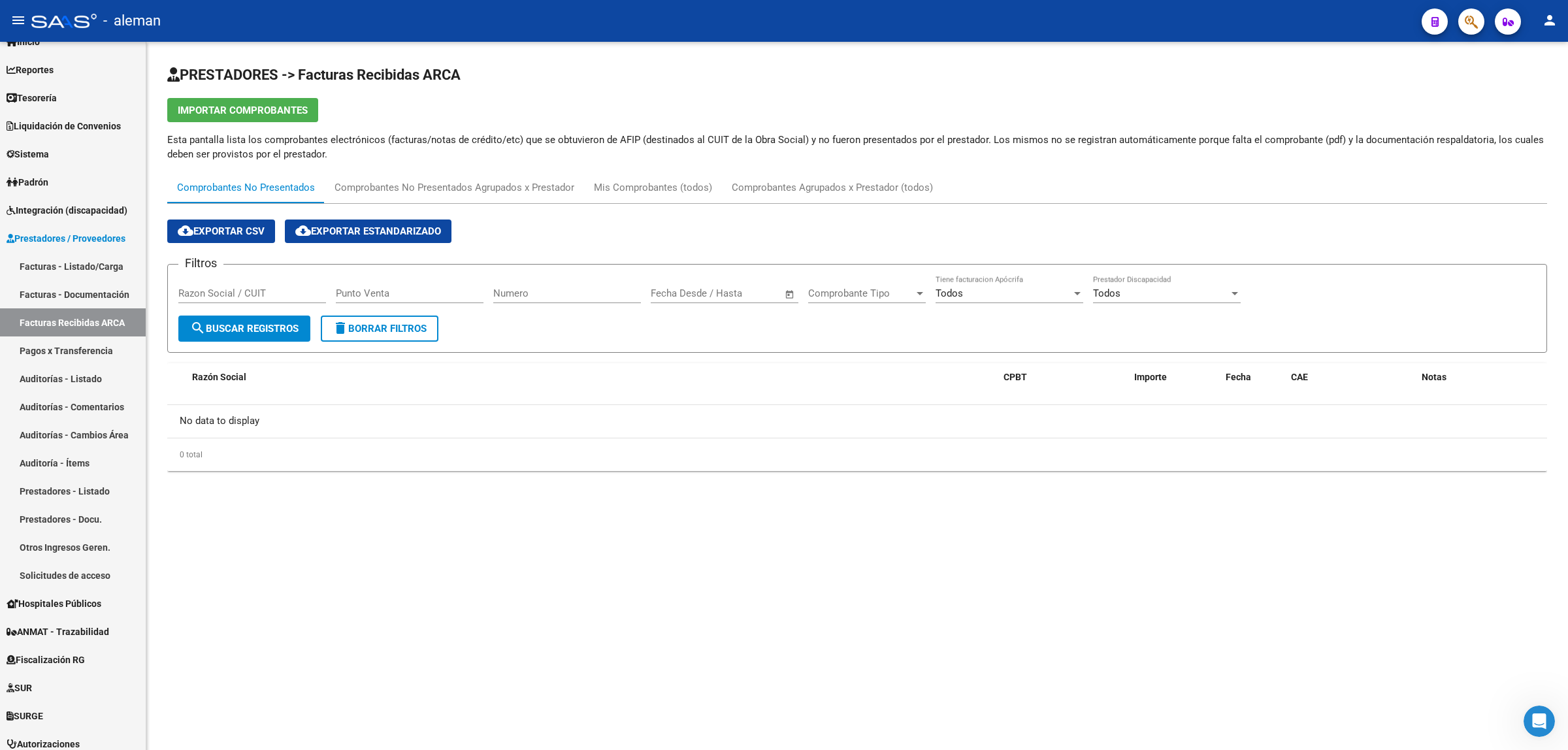
click at [843, 597] on mat-sidenav-content "PRESTADORES -> Facturas Recibidas ARCA Importar Comprobantes Esta pantalla list…" at bounding box center [857, 396] width 1421 height 708
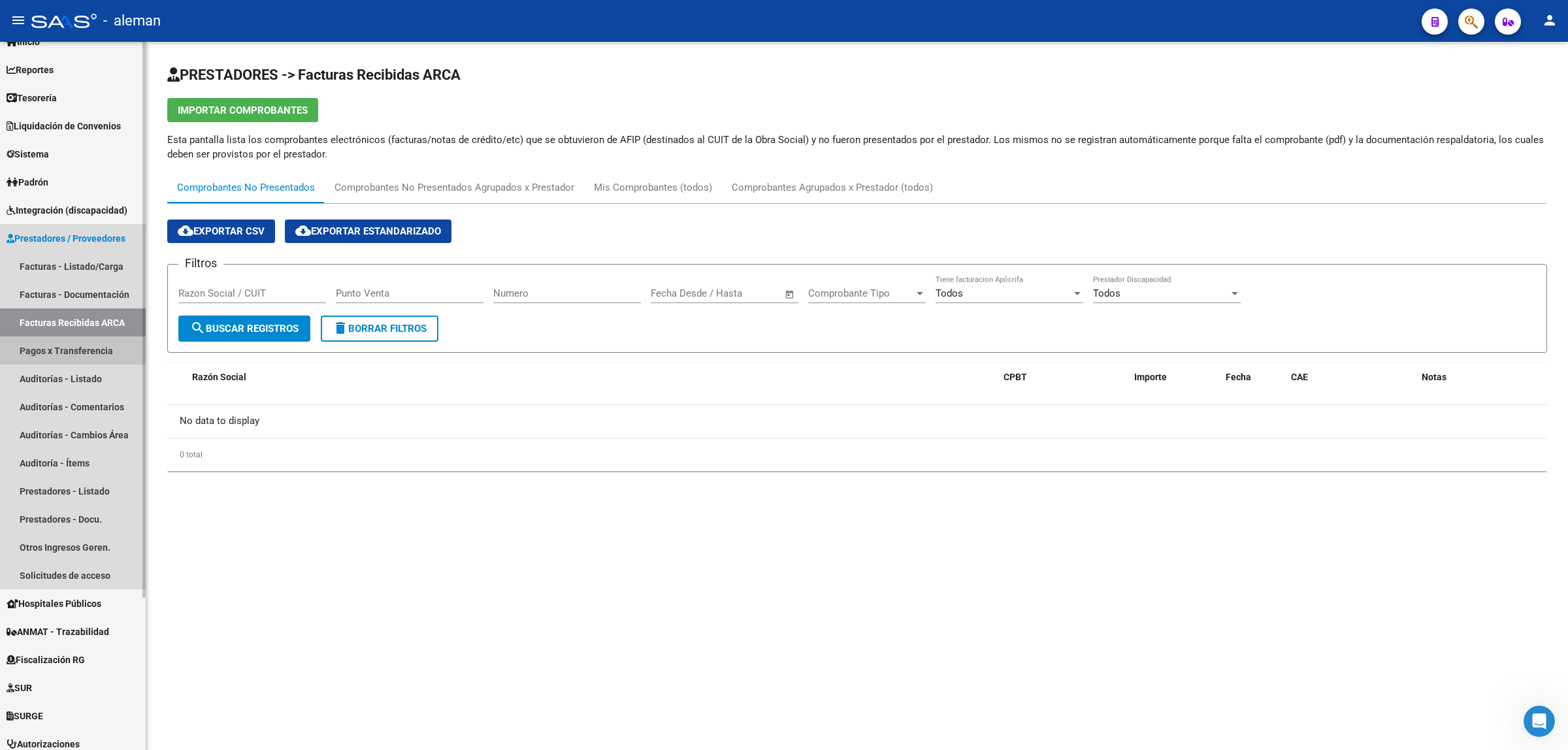
click at [46, 348] on link "Pagos x Transferencia" at bounding box center [73, 350] width 146 height 28
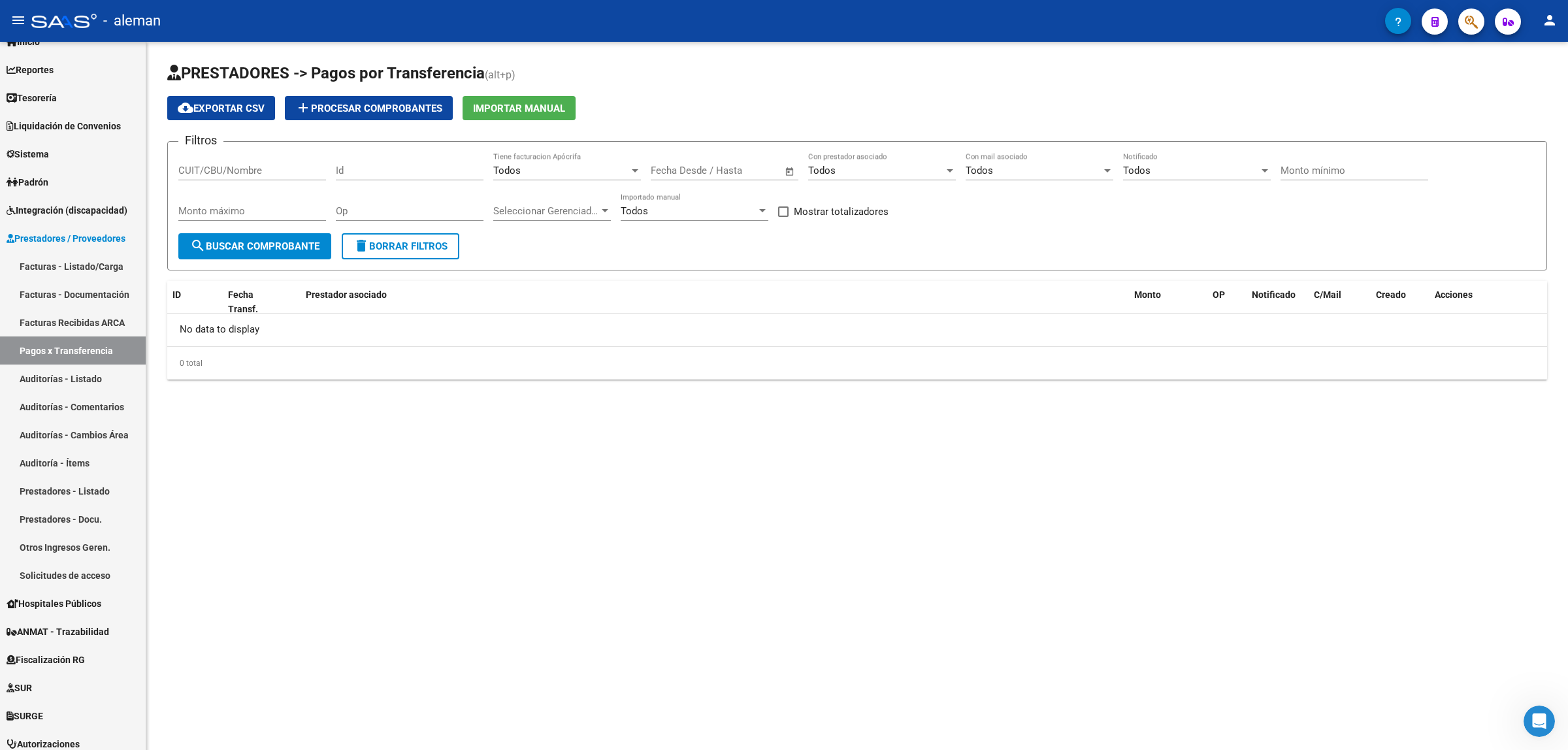
click at [390, 554] on mat-sidenav-content "PRESTADORES -> Pagos por Transferencia (alt+p) cloud_download Exportar CSV add …" at bounding box center [857, 396] width 1421 height 708
click at [73, 231] on span "Prestadores / Proveedores" at bounding box center [66, 239] width 119 height 15
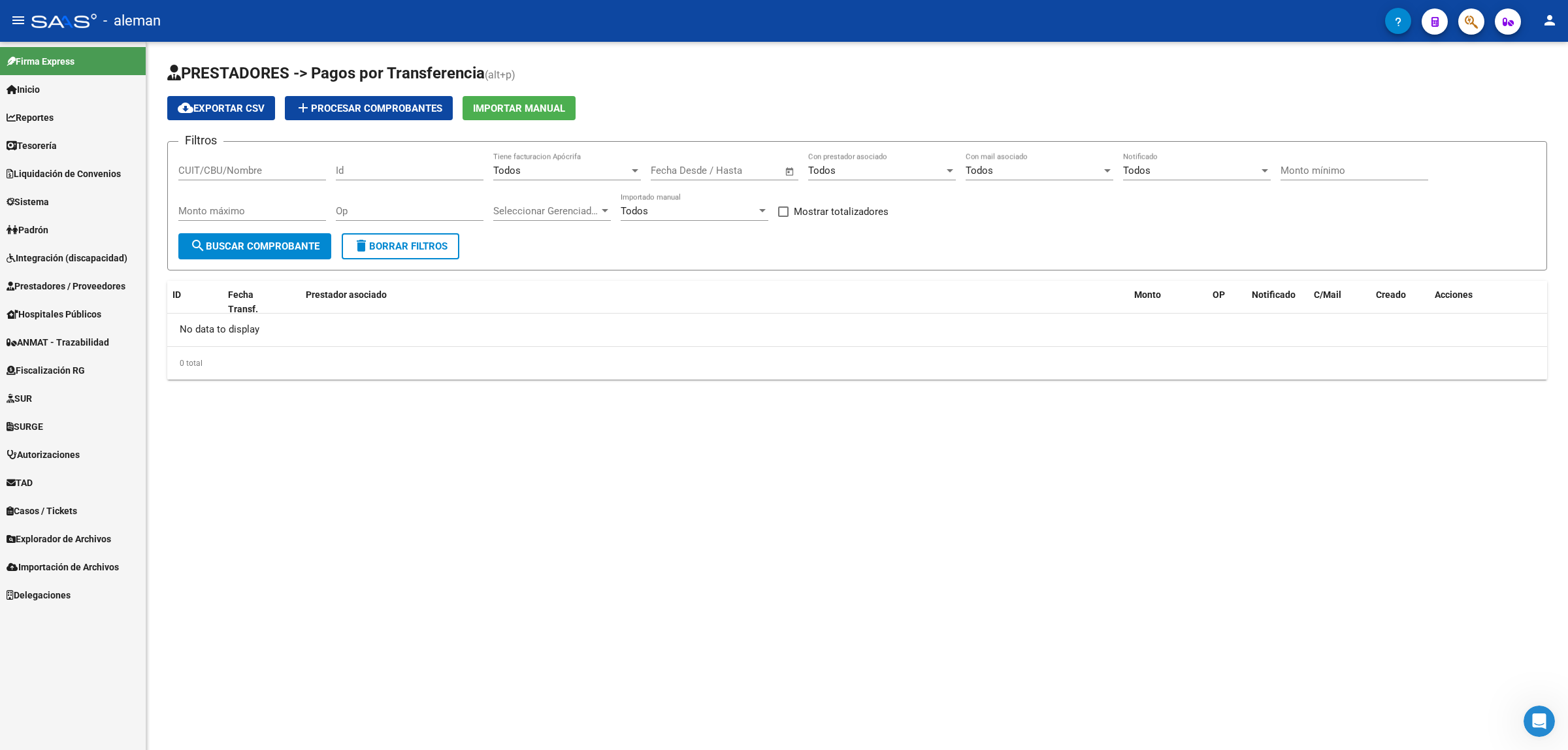
click at [112, 284] on span "Prestadores / Proveedores" at bounding box center [66, 286] width 119 height 15
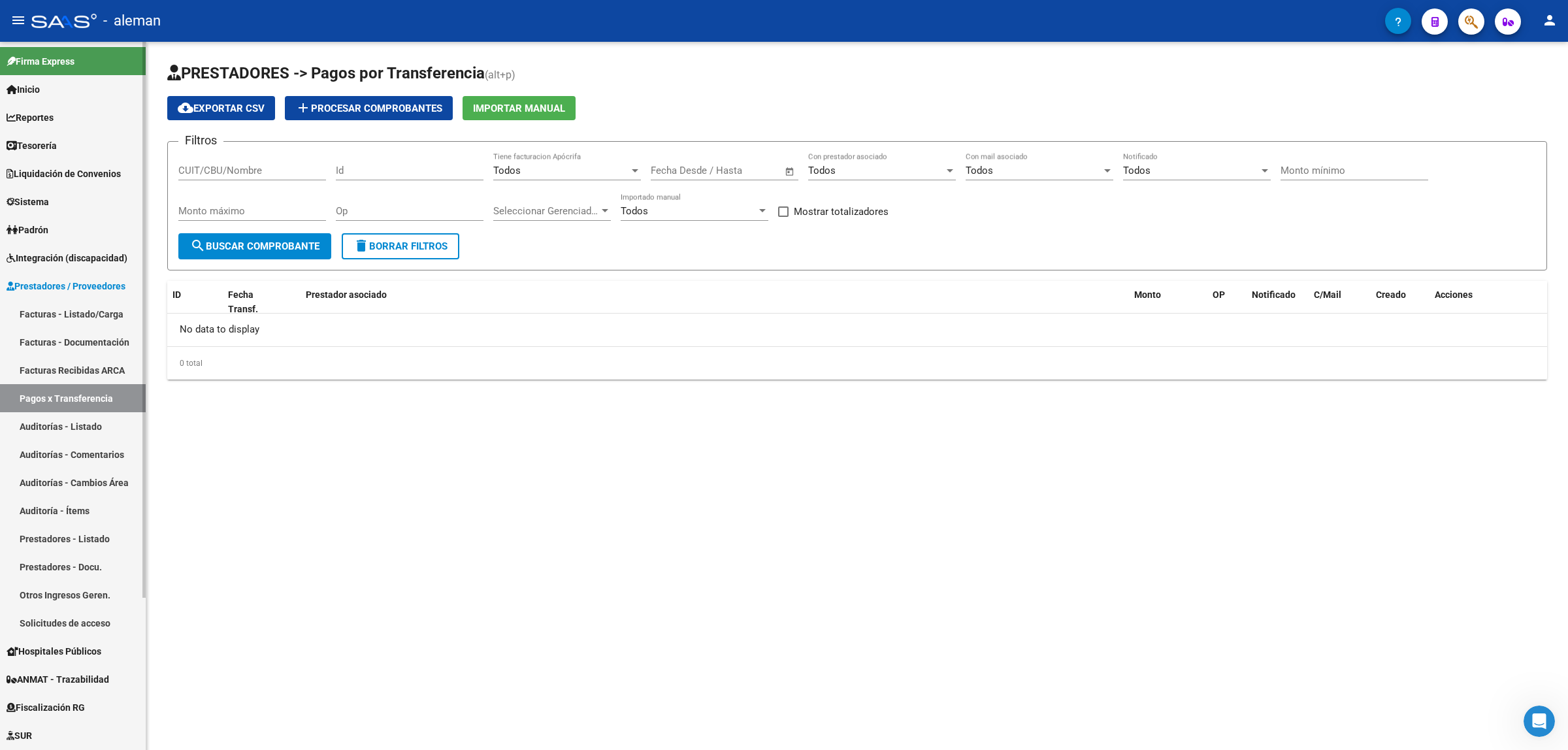
click at [99, 286] on span "Prestadores / Proveedores" at bounding box center [66, 286] width 119 height 15
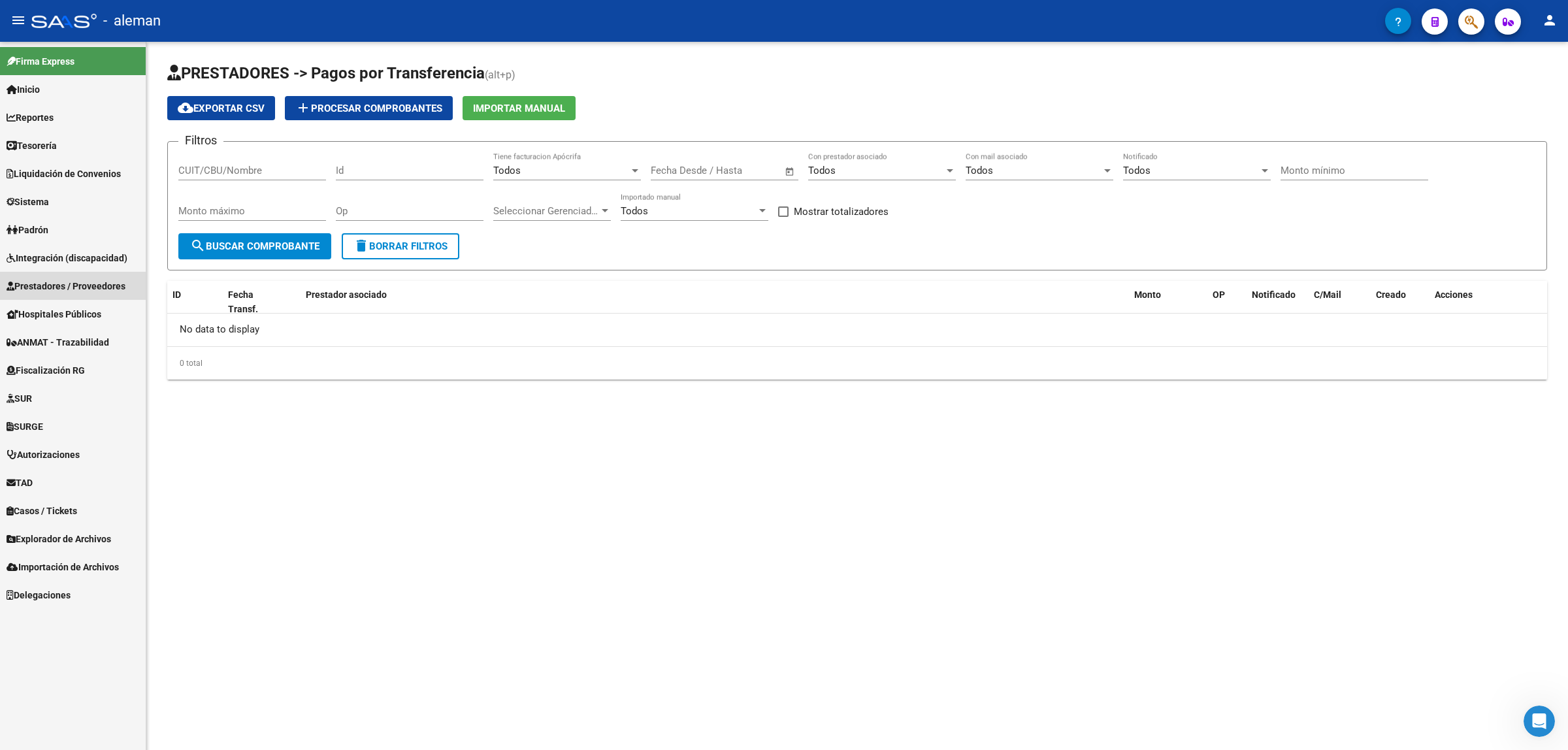
click at [93, 275] on link "Prestadores / Proveedores" at bounding box center [73, 286] width 146 height 28
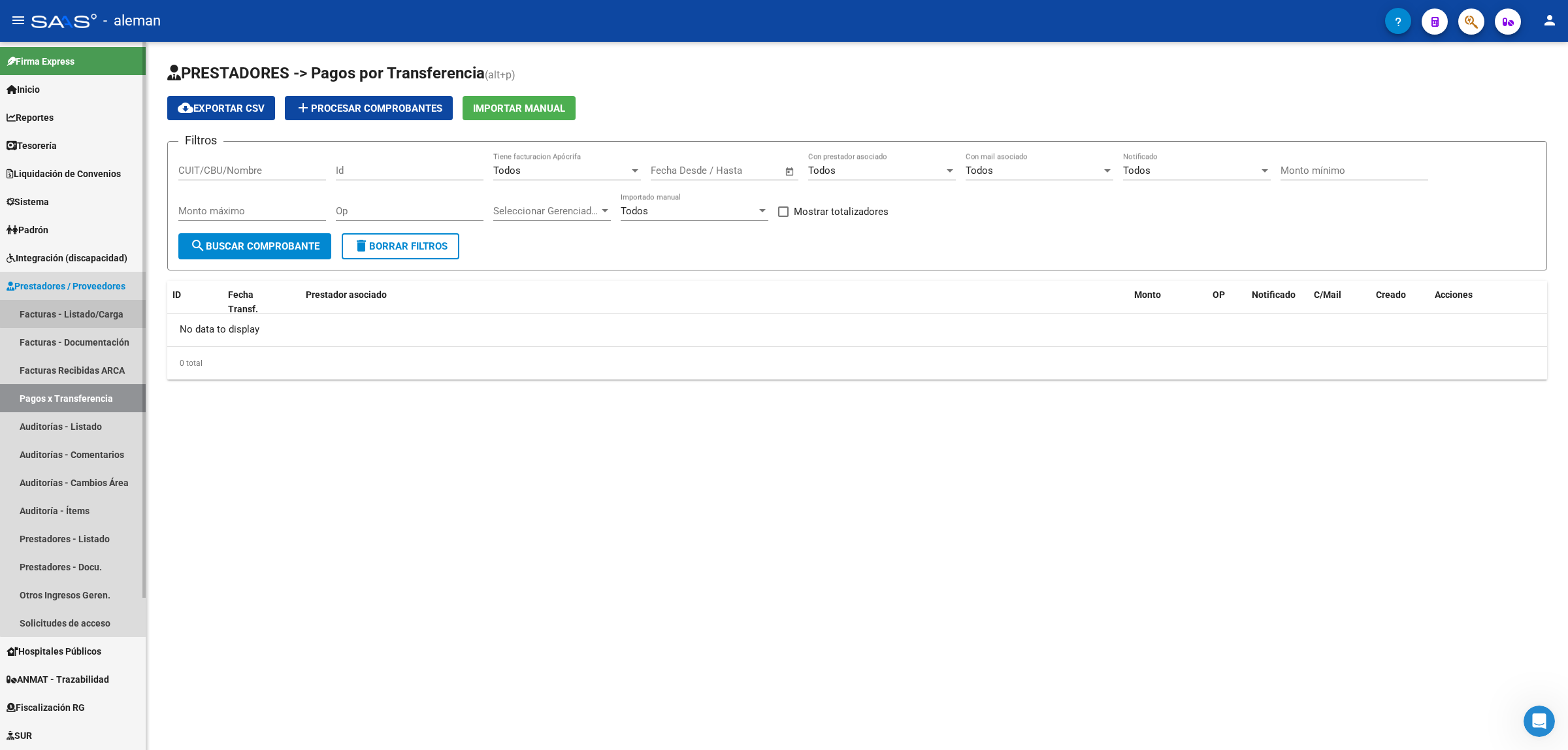
click at [82, 307] on link "Facturas - Listado/Carga" at bounding box center [73, 314] width 146 height 28
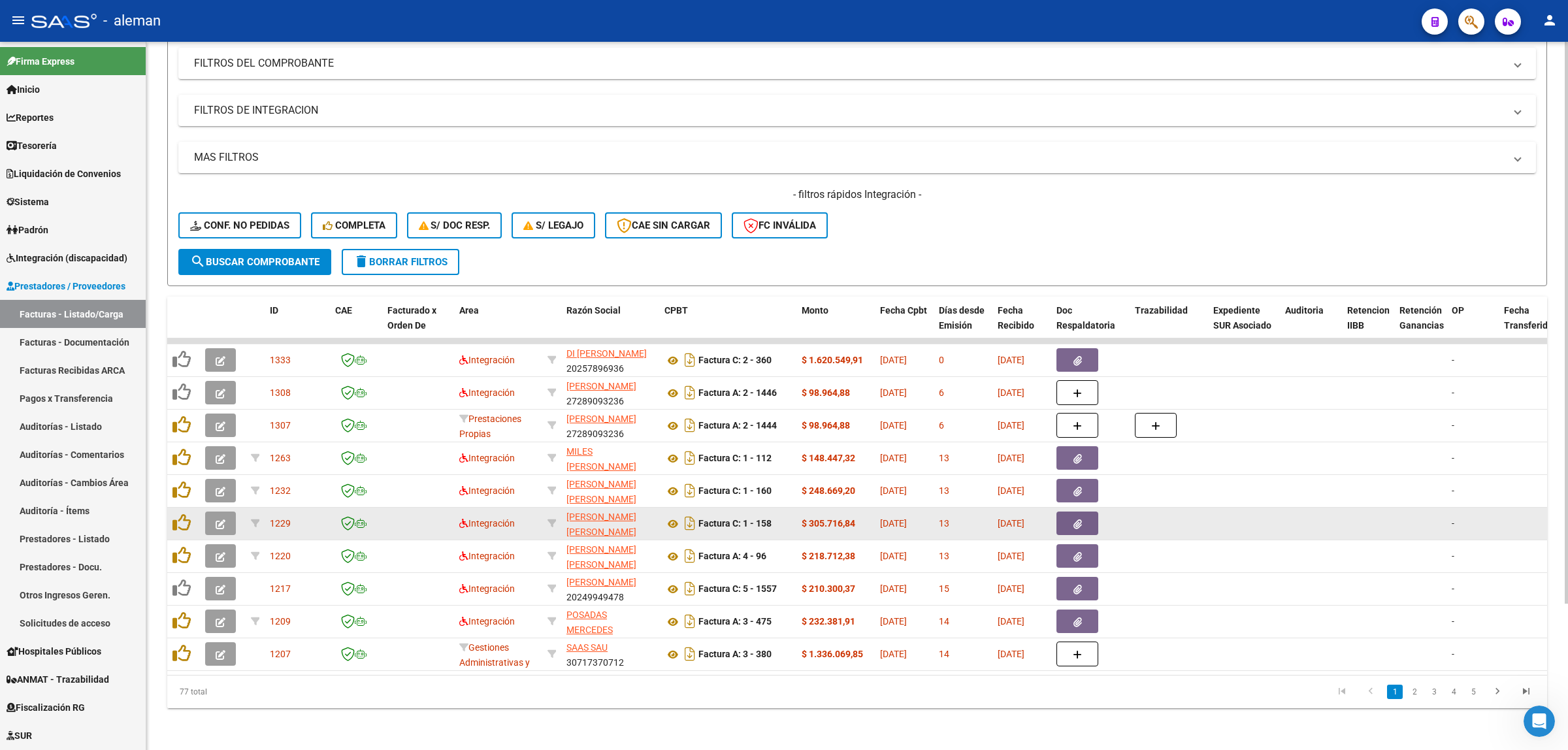
scroll to position [184, 0]
